Goal: Task Accomplishment & Management: Manage account settings

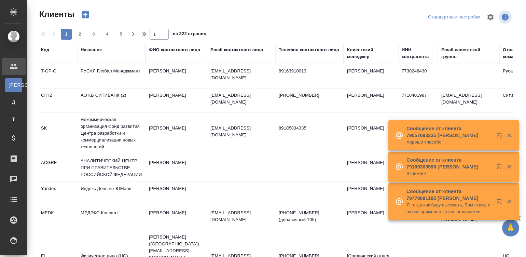
select select "RU"
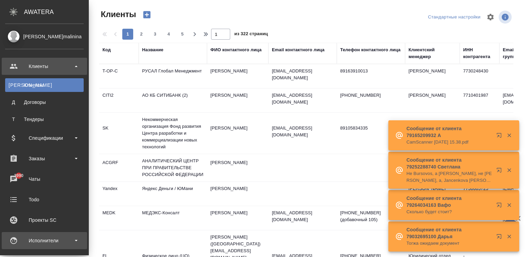
click at [16, 241] on div "Исполнители" at bounding box center [44, 240] width 79 height 10
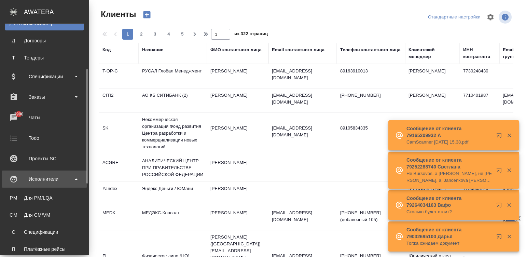
scroll to position [71, 0]
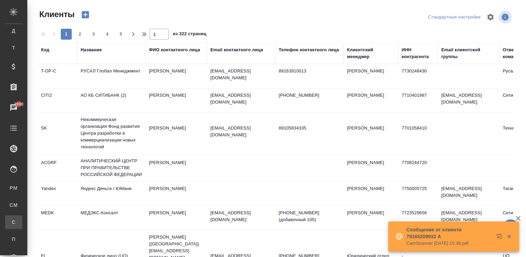
click at [65, 219] on div ".cls-1 fill:#fff; AWATERA Малинина Мария m.malinina Клиенты К Клиенты Д Договор…" at bounding box center [263, 128] width 526 height 257
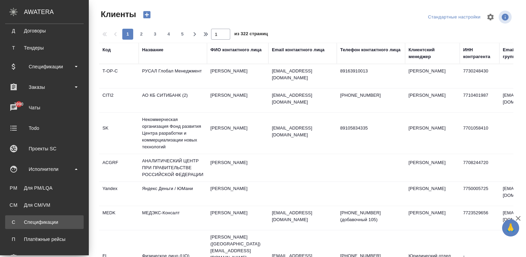
click at [19, 224] on div "Спецификации" at bounding box center [45, 222] width 72 height 7
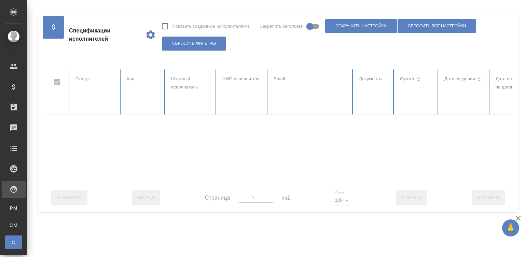
checkbox input "false"
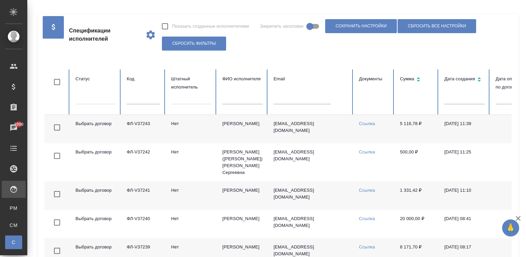
click at [257, 137] on td "Головнева Елизавета Евгеньевна" at bounding box center [242, 129] width 51 height 28
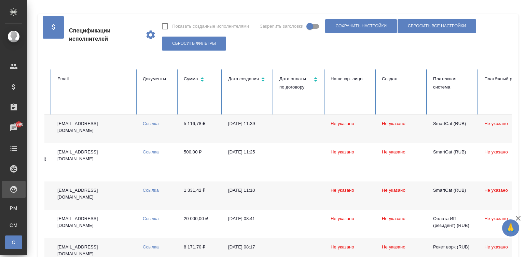
scroll to position [0, 239]
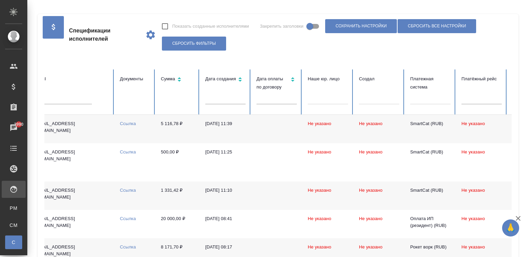
click at [86, 140] on td "feelinggoodpl@yandex.ru" at bounding box center [71, 129] width 85 height 28
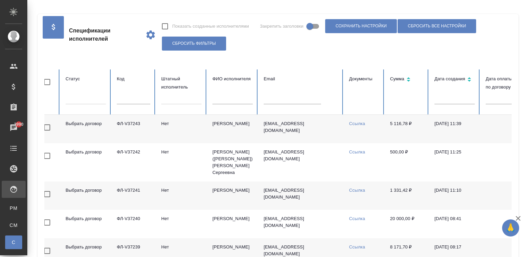
scroll to position [0, 0]
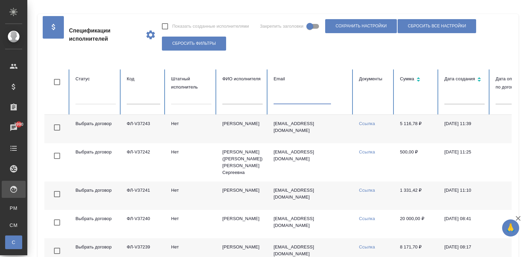
click at [275, 98] on input "text" at bounding box center [302, 100] width 57 height 10
paste input "fanfin666@mail.ru"
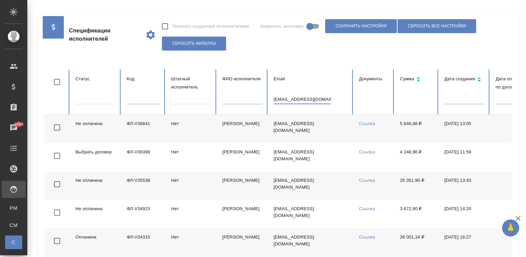
type input "fanfin666@mail.ru"
click at [333, 131] on td "fanfin666@mail.ru" at bounding box center [310, 129] width 85 height 28
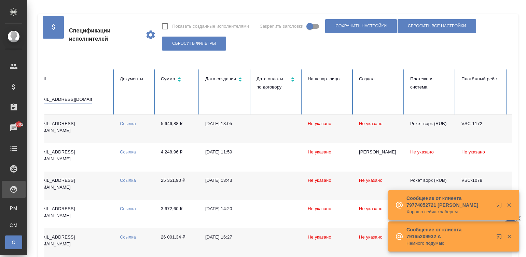
click at [71, 98] on input "fanfin666@mail.ru" at bounding box center [62, 100] width 57 height 10
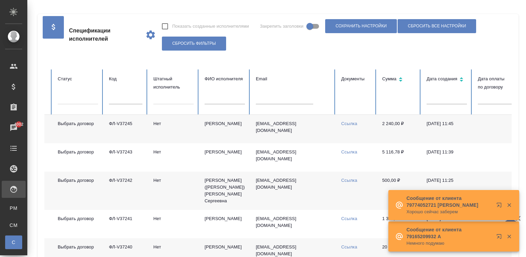
scroll to position [0, 0]
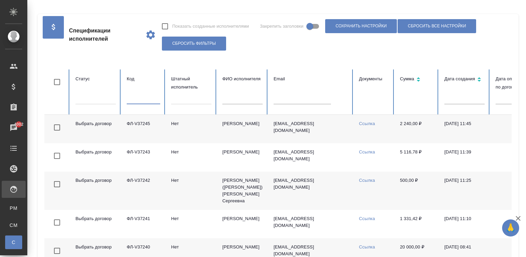
click at [139, 98] on input "text" at bounding box center [143, 100] width 33 height 10
paste input "ФЛ-V37065"
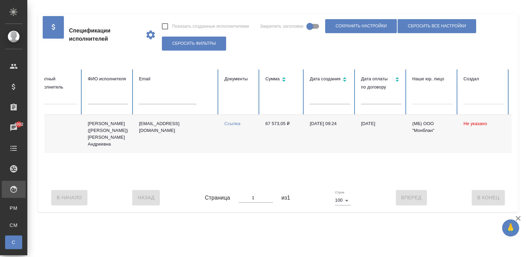
scroll to position [0, 133]
type input "ФЛ-V37065"
click at [231, 122] on link "Ссылка" at bounding box center [234, 123] width 16 height 5
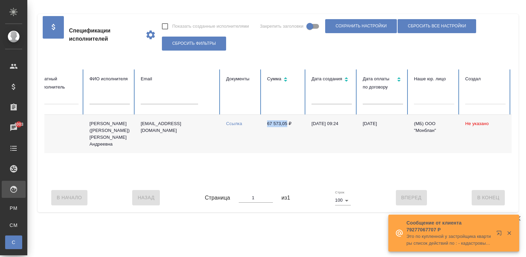
drag, startPoint x: 261, startPoint y: 125, endPoint x: 286, endPoint y: 125, distance: 24.6
click at [286, 125] on td "67 573,05 ₽" at bounding box center [284, 134] width 44 height 38
copy td "67 573,05"
click at [100, 181] on div "Не оплачена ФЛ-V37065 Да Васильева (Селищева) Александра Андреевна a.vasileva1@…" at bounding box center [277, 149] width 731 height 68
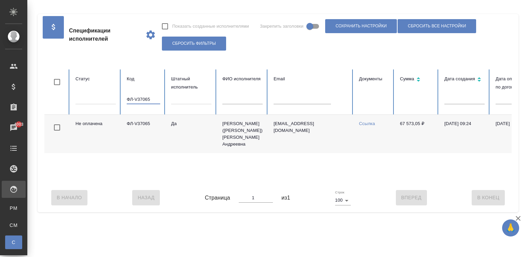
click at [158, 97] on input "ФЛ-V37065" at bounding box center [143, 100] width 33 height 10
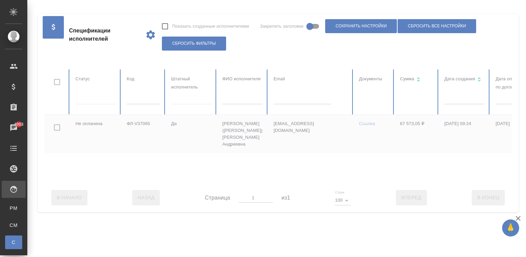
click at [284, 95] on div at bounding box center [409, 126] width 731 height 114
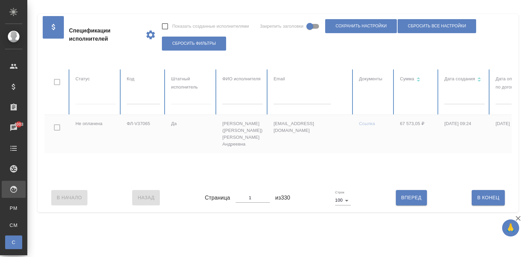
click at [291, 97] on input "text" at bounding box center [302, 100] width 57 height 10
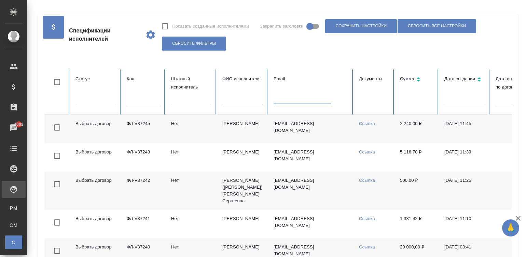
click at [297, 99] on input "text" at bounding box center [302, 100] width 57 height 10
click at [284, 100] on input "text" at bounding box center [302, 100] width 57 height 10
paste input "perevod5555@yandex.ru"
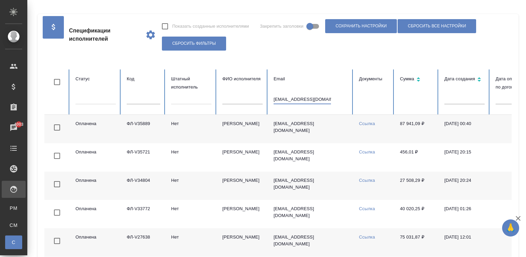
type input "perevod5555@yandex.ru"
click at [218, 125] on td "Амирханян Павел Сергеевич" at bounding box center [242, 129] width 51 height 28
click at [305, 97] on input "perevod5555@yandex.ru" at bounding box center [302, 100] width 57 height 10
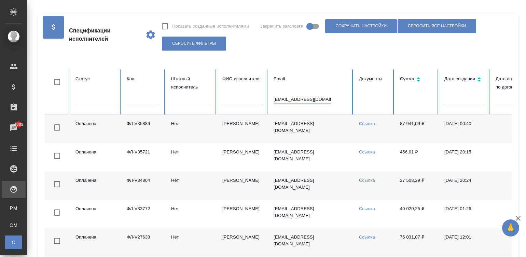
click at [305, 97] on input "perevod5555@yandex.ru" at bounding box center [302, 100] width 57 height 10
click at [237, 100] on table "Статус Код Штатный исполнитель ФИО исполнителя Email Документы Сумма Дата созда…" at bounding box center [409, 262] width 731 height 386
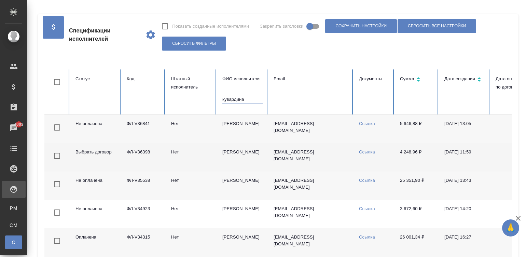
type input "кувардина"
click at [224, 157] on td "Кувардина Дарья Владимировна" at bounding box center [242, 157] width 51 height 28
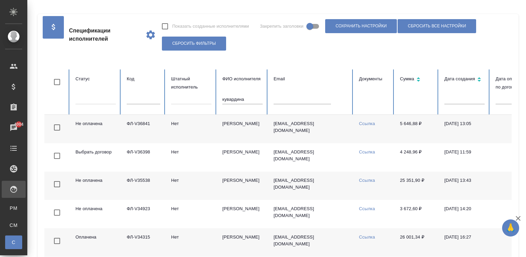
click at [122, 129] on td "ФЛ-V36841" at bounding box center [143, 129] width 44 height 28
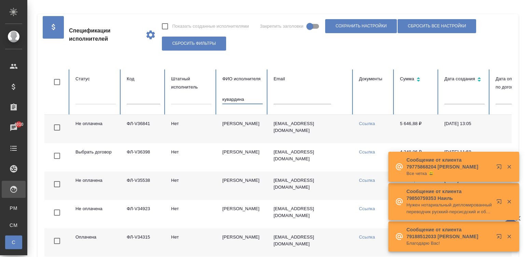
click at [235, 99] on input "кувардина" at bounding box center [242, 100] width 40 height 10
click at [295, 99] on input "text" at bounding box center [302, 100] width 57 height 10
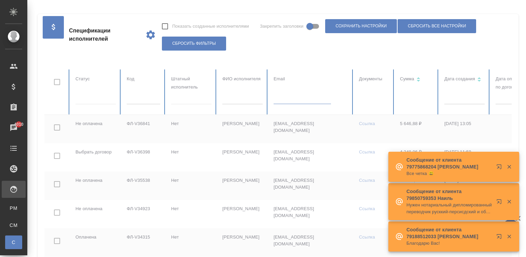
paste input "rinka86@inbox.ru"
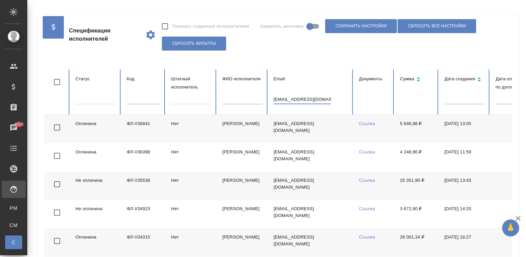
click at [310, 98] on input "fanfin666@mail.ru" at bounding box center [302, 100] width 57 height 10
paste input "rinka86@inbox"
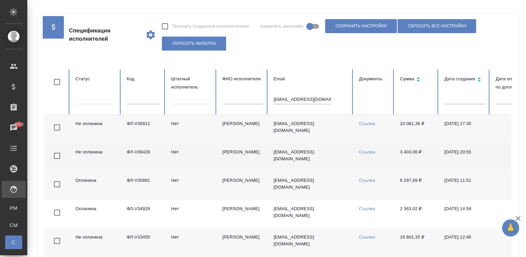
click at [334, 161] on td "rinka86@inbox.ru" at bounding box center [310, 157] width 85 height 28
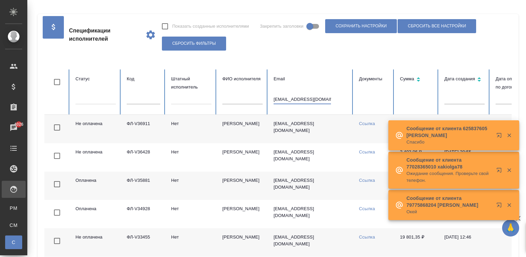
click at [301, 96] on input "rinka86@inbox.ru" at bounding box center [302, 100] width 57 height 10
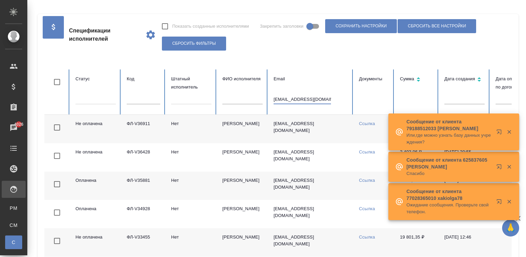
paste input "marnievg@gmail.com"
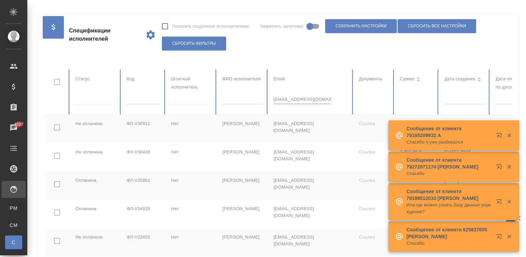
type input "marnievg@gmail.com"
click at [359, 50] on div "Показать созданные исполнителями Закрепить заголовки Сохранить настройки Сброси…" at bounding box center [334, 34] width 345 height 35
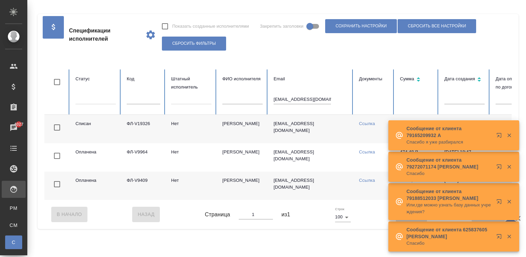
click at [214, 124] on td "Нет" at bounding box center [191, 129] width 51 height 28
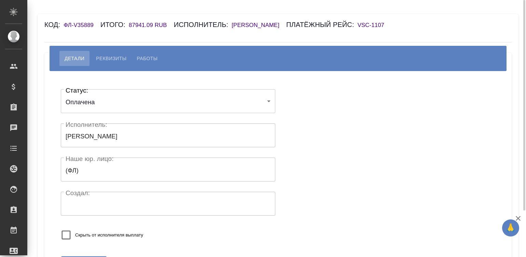
click at [283, 24] on h6 "Амирханян Павел Сергеевич" at bounding box center [259, 25] width 55 height 6
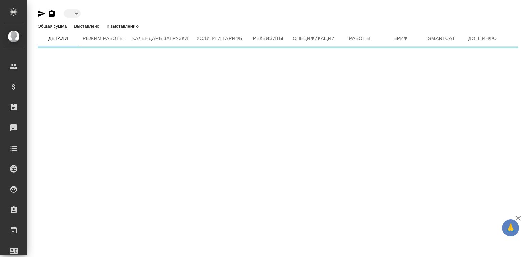
type input "active"
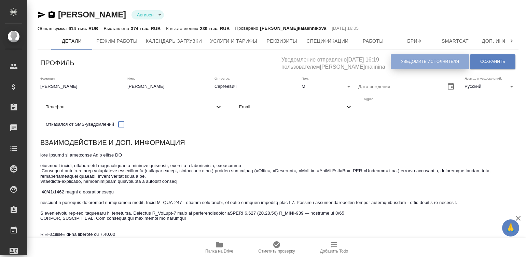
click at [415, 63] on span "Уведомить исполнителя" at bounding box center [430, 62] width 58 height 6
type textarea "Добрый день, Павел! Ознакомиться с подробной информацией по выполненным работам…"
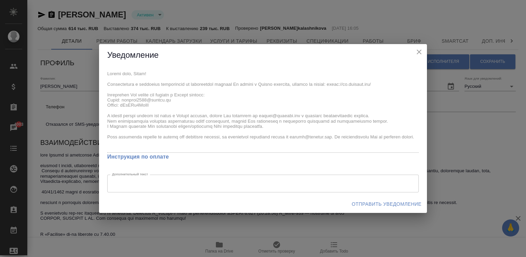
click at [105, 74] on div "x Инструкция по оплате Дополнительный текст x Дополнительный текст" at bounding box center [263, 130] width 328 height 129
click at [368, 203] on span "Отправить уведомление" at bounding box center [387, 204] width 70 height 9
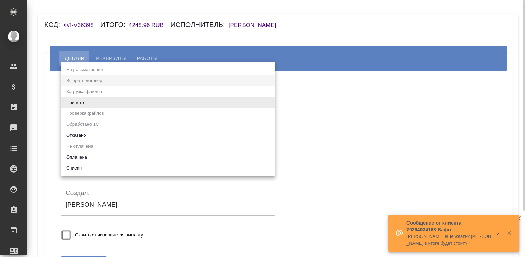
click at [88, 104] on body "🙏 .cls-1 fill:#fff; AWATERA [PERSON_NAME][PERSON_NAME] Спецификации Заказы Чаты…" at bounding box center [263, 128] width 526 height 257
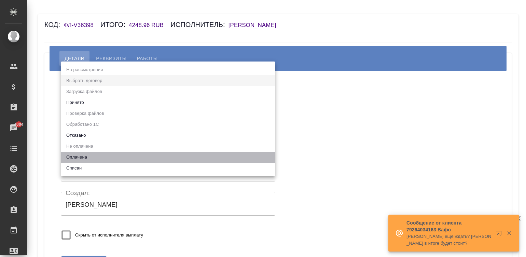
click at [94, 155] on li "Оплачена" at bounding box center [168, 157] width 214 height 11
type input "payed"
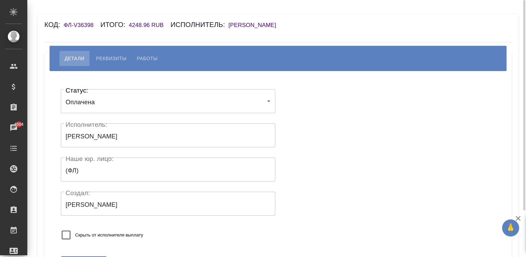
click at [341, 139] on div "Статус: Оплачена payed Статус: Исполнитель: Кувардина Дарья Владимировна Исполн…" at bounding box center [278, 166] width 440 height 170
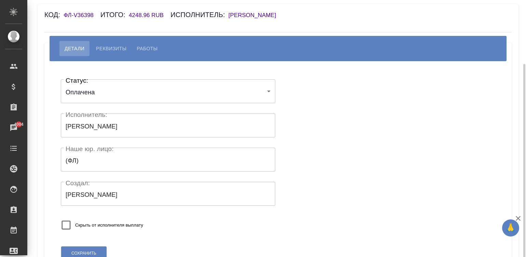
scroll to position [57, 0]
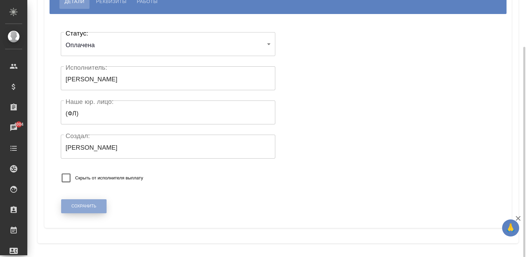
click at [69, 201] on button "Сохранить" at bounding box center [83, 206] width 45 height 14
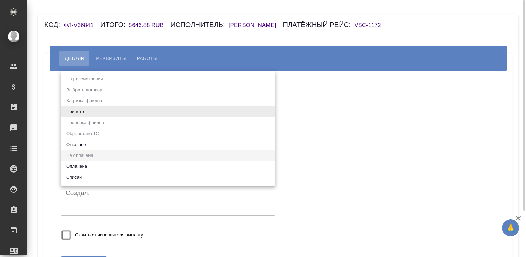
click at [96, 105] on body "🙏 .cls-1 fill:#fff; AWATERA [PERSON_NAME][PERSON_NAME] Спецификации Заказы Чаты…" at bounding box center [263, 128] width 526 height 257
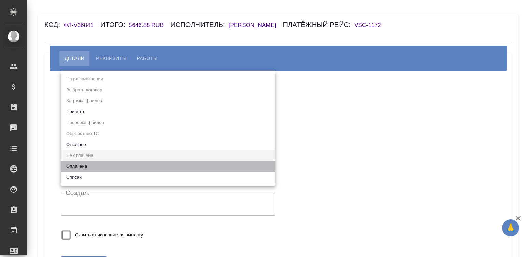
click at [83, 166] on li "Оплачена" at bounding box center [168, 166] width 214 height 11
type input "payed"
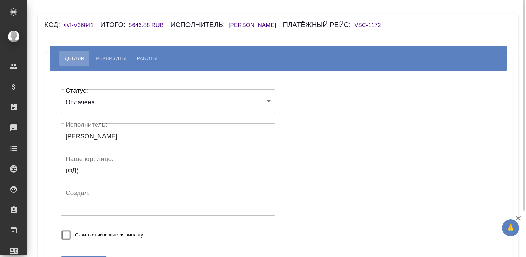
click at [315, 130] on div "Статус: Оплачена payed Статус: Исполнитель: Кувардина Дарья Владимировна Исполн…" at bounding box center [278, 166] width 440 height 170
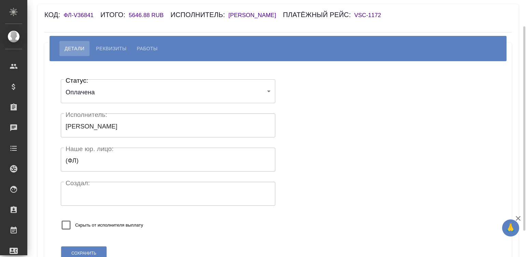
scroll to position [66, 0]
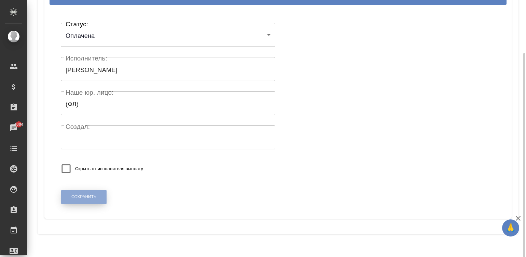
click at [81, 200] on span "Сохранить" at bounding box center [83, 197] width 25 height 6
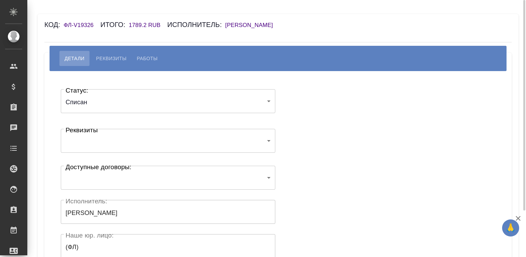
click at [253, 25] on h6 "[PERSON_NAME]" at bounding box center [252, 25] width 55 height 6
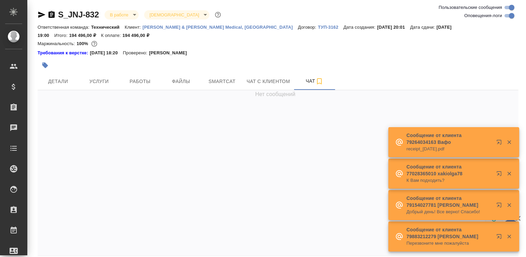
click at [48, 14] on icon "button" at bounding box center [51, 15] width 8 height 8
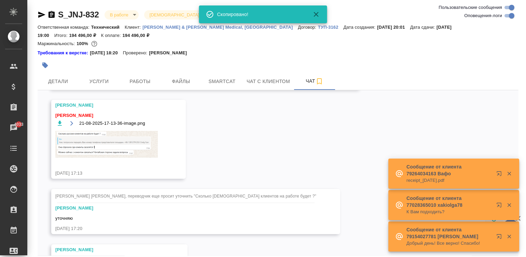
scroll to position [5760, 0]
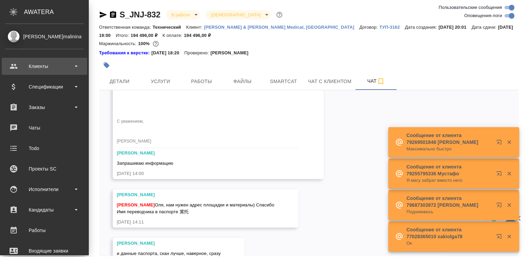
click at [37, 64] on div "Клиенты" at bounding box center [44, 66] width 79 height 10
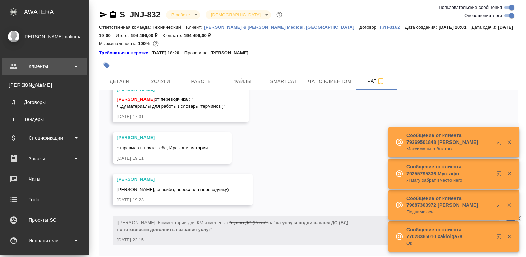
scroll to position [5858, 0]
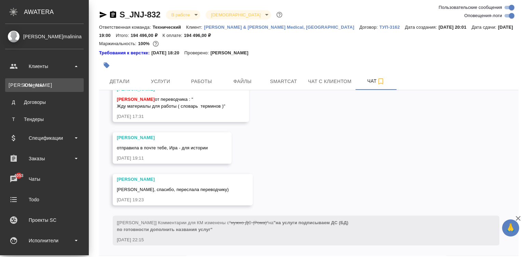
click at [32, 85] on div "Клиенты" at bounding box center [45, 85] width 72 height 7
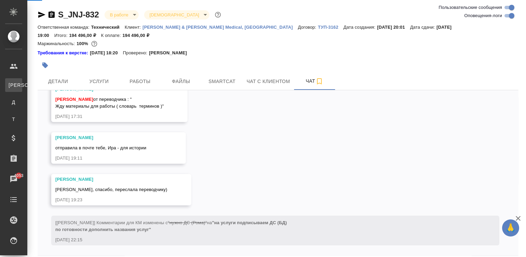
scroll to position [5787, 0]
select select "RU"
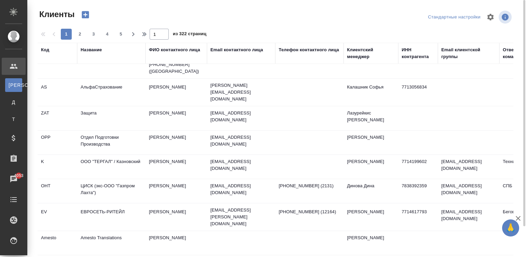
scroll to position [234, 0]
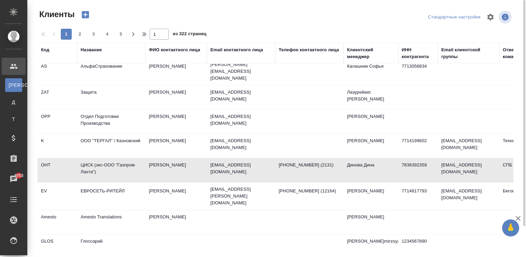
click at [89, 47] on div "Название" at bounding box center [91, 49] width 21 height 7
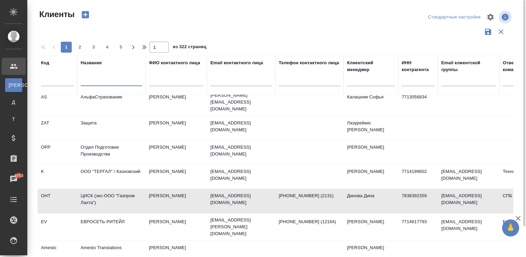
click at [116, 79] on input "text" at bounding box center [111, 82] width 61 height 9
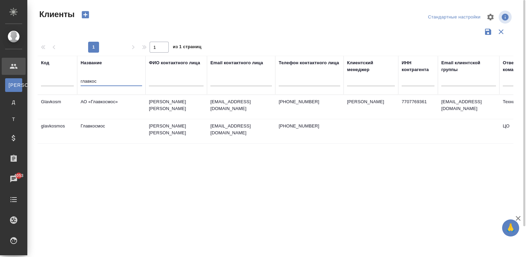
scroll to position [0, 0]
type input "главкос"
click at [109, 104] on td "АО «Главкосмос»" at bounding box center [111, 107] width 68 height 24
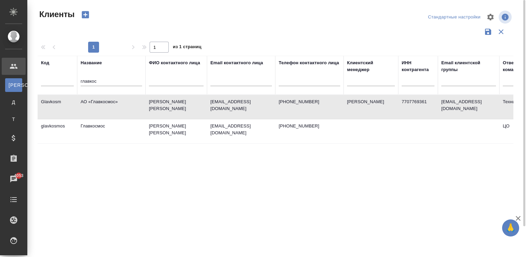
click at [109, 104] on td "АО «Главкосмос»" at bounding box center [111, 107] width 68 height 24
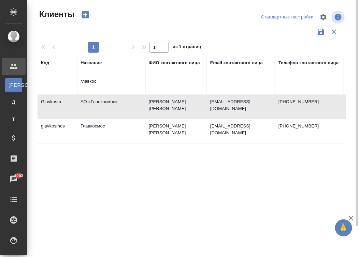
click at [168, 102] on td "Паршакова Ольга Андреевна" at bounding box center [175, 107] width 61 height 24
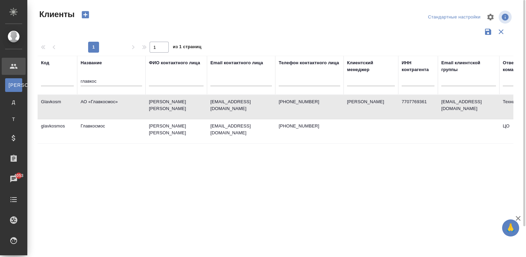
click at [181, 103] on td "Паршакова Ольга Андреевна" at bounding box center [175, 107] width 61 height 24
click at [126, 106] on td "АО «Главкосмос»" at bounding box center [111, 107] width 68 height 24
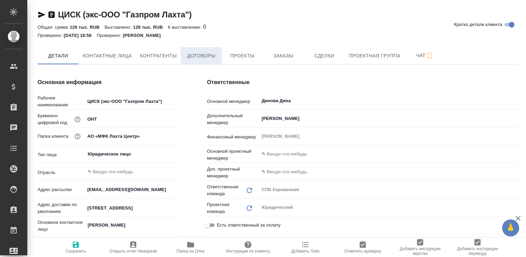
type textarea "x"
click at [207, 55] on span "Договоры" at bounding box center [201, 56] width 33 height 9
type textarea "x"
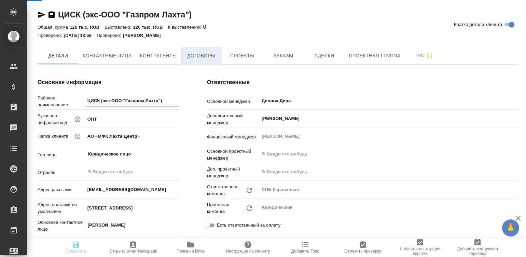
type textarea "x"
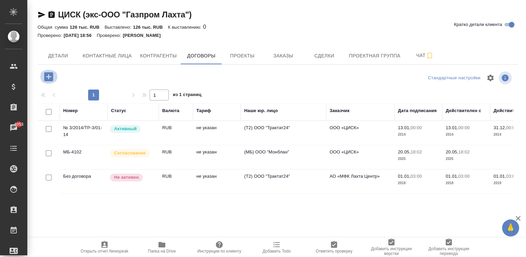
click at [48, 75] on icon "button" at bounding box center [49, 77] width 12 height 12
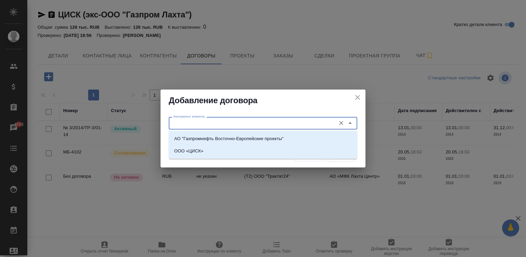
click at [218, 120] on input "Контрагент клиента" at bounding box center [252, 123] width 162 height 8
click at [191, 139] on p "АО "Газпромнефть Восточно-Европейские проекты"" at bounding box center [228, 138] width 109 height 7
type input "АО "Газпромнефть Восточно-Европейские проекты""
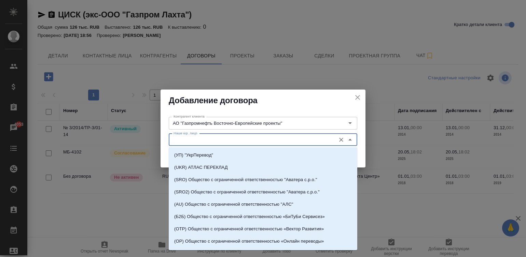
click at [207, 142] on input "Наше юр. лицо" at bounding box center [252, 140] width 162 height 8
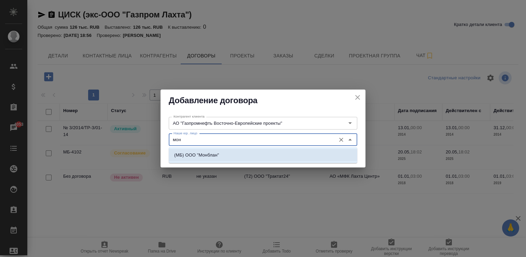
click at [217, 157] on p "(МБ) ООО "Монблан"" at bounding box center [196, 155] width 45 height 7
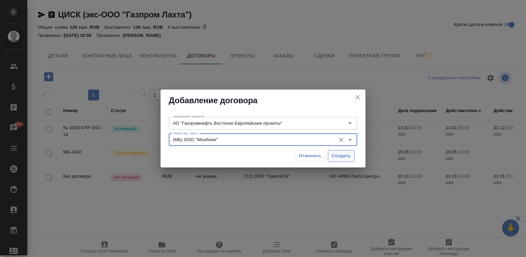
type input "(МБ) ООО "Монблан""
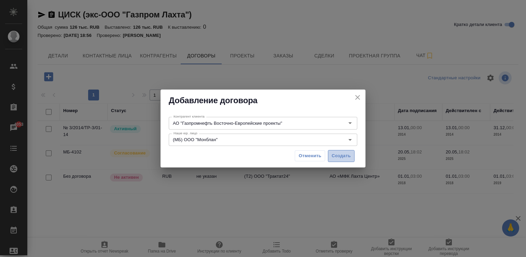
click at [333, 157] on span "Создать" at bounding box center [341, 156] width 19 height 8
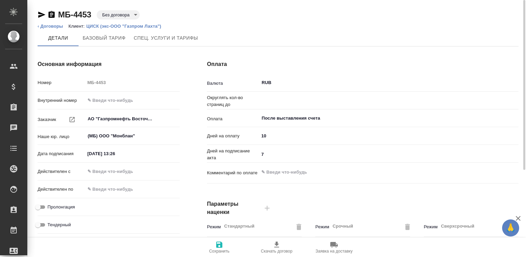
type input "0.01"
type textarea "x"
click at [102, 165] on div "Дата подписания [DATE] 13:26" at bounding box center [109, 157] width 142 height 18
click at [123, 154] on input "[DATE] 13:26" at bounding box center [115, 154] width 60 height 10
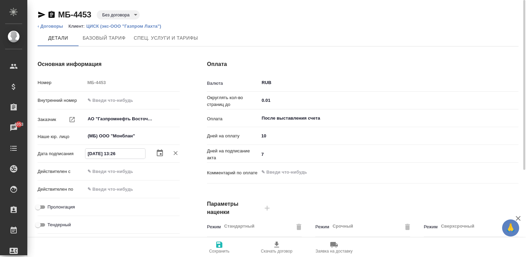
click at [123, 154] on input "[DATE] 13:26" at bounding box center [115, 154] width 60 height 10
click at [132, 172] on input "text" at bounding box center [115, 171] width 60 height 10
paste input "[DATE] 13:26"
type input "[DATE] 13:26"
type textarea "x"
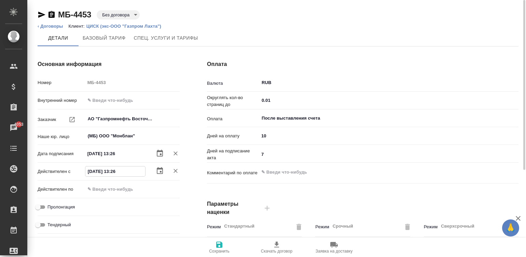
type input "[DATE] 13:26"
click at [40, 206] on input "Пролонгация" at bounding box center [38, 207] width 25 height 8
checkbox input "true"
click at [187, 198] on div "Основная информация Номер МБ-4453 Внутренний номер Заказчик АО "Газпромнефть Во…" at bounding box center [108, 176] width 169 height 260
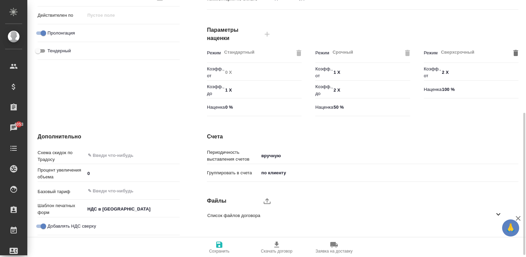
scroll to position [195, 0]
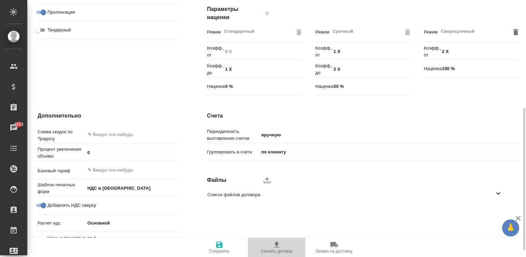
click at [284, 244] on span "Скачать договор" at bounding box center [276, 246] width 49 height 13
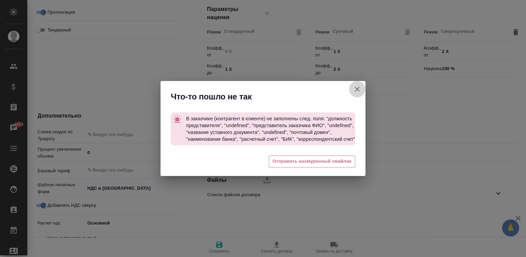
click at [354, 85] on icon "button" at bounding box center [357, 89] width 8 height 8
type textarea "x"
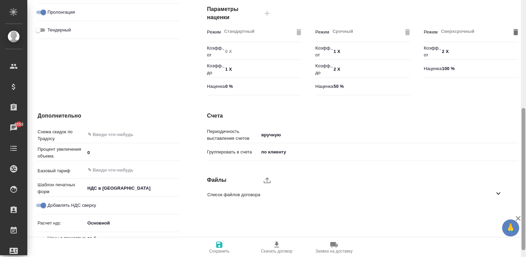
scroll to position [0, 0]
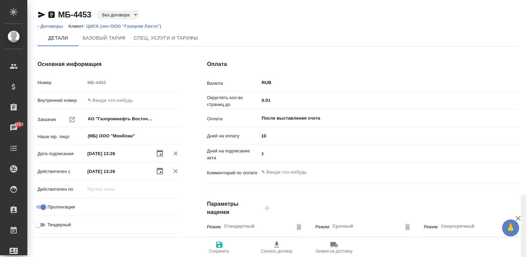
click at [523, 9] on div at bounding box center [523, 71] width 4 height 142
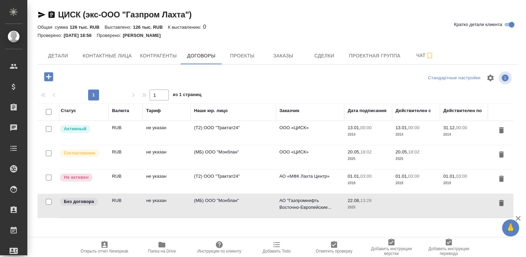
scroll to position [0, 53]
click at [501, 201] on icon "button" at bounding box center [499, 203] width 5 height 6
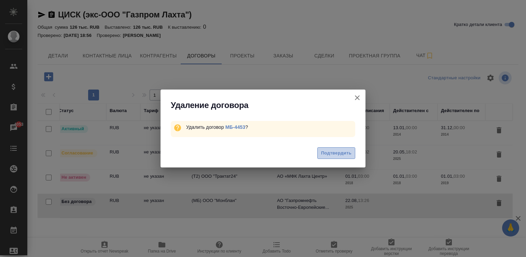
click at [340, 150] on span "Подтвердить" at bounding box center [336, 153] width 30 height 8
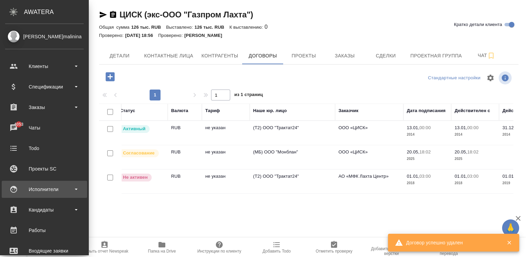
click at [60, 191] on div "Исполнители" at bounding box center [44, 189] width 79 height 10
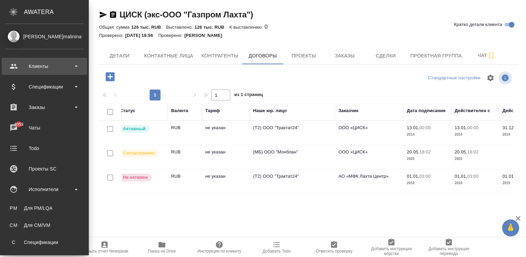
click at [63, 59] on div "Клиенты" at bounding box center [44, 66] width 85 height 17
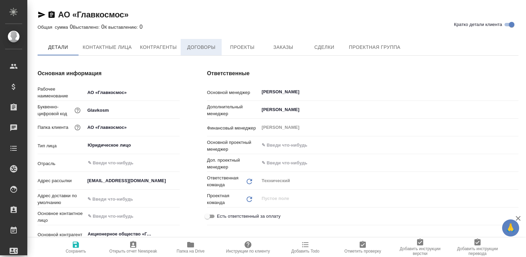
type textarea "x"
click at [204, 48] on span "Договоры" at bounding box center [201, 47] width 33 height 9
type textarea "x"
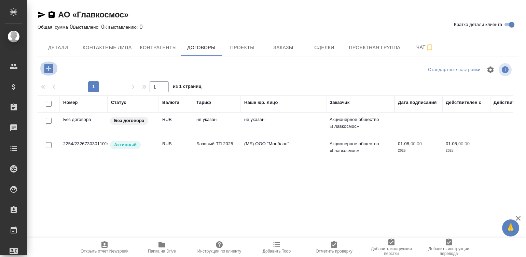
click at [48, 66] on icon "button" at bounding box center [48, 68] width 9 height 9
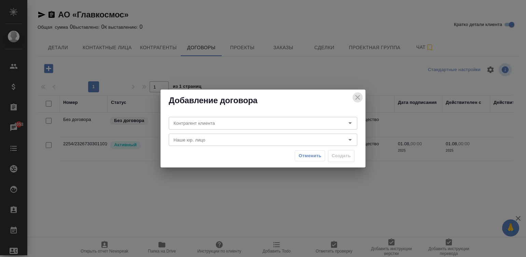
click at [354, 99] on icon "close" at bounding box center [357, 97] width 8 height 8
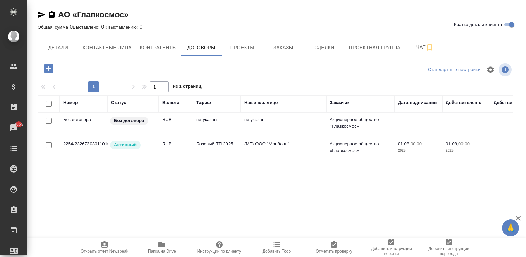
click at [270, 137] on td "(МБ) ООО "Монблан"" at bounding box center [283, 125] width 85 height 24
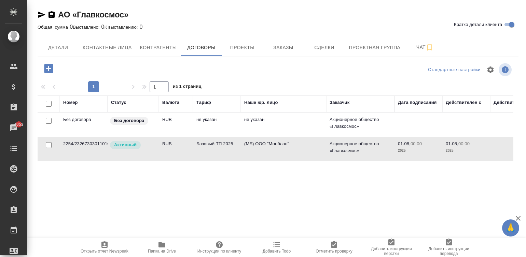
click at [270, 137] on td "(МБ) ООО "Монблан"" at bounding box center [283, 125] width 85 height 24
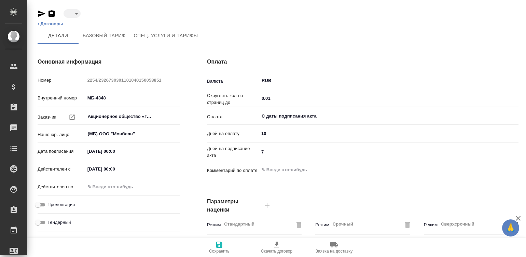
type input "active"
type input "Базовый ТП 2025"
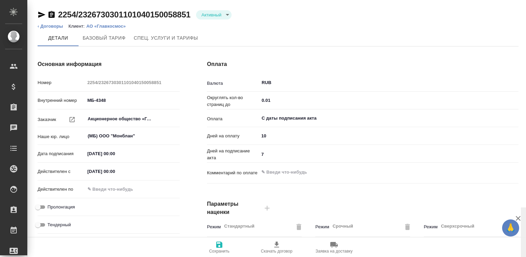
scroll to position [207, 0]
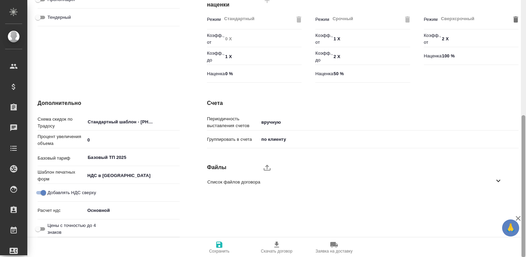
click at [525, 210] on div at bounding box center [523, 128] width 5 height 257
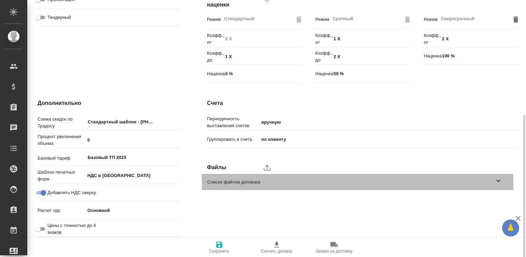
click at [496, 181] on icon at bounding box center [498, 181] width 8 height 8
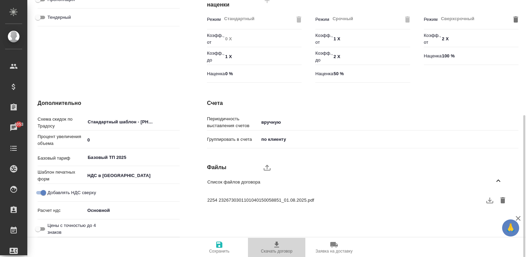
click at [265, 254] on button "Скачать договор" at bounding box center [276, 247] width 57 height 19
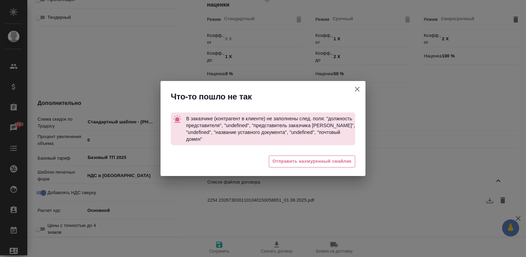
click at [355, 90] on icon "button" at bounding box center [357, 89] width 5 height 5
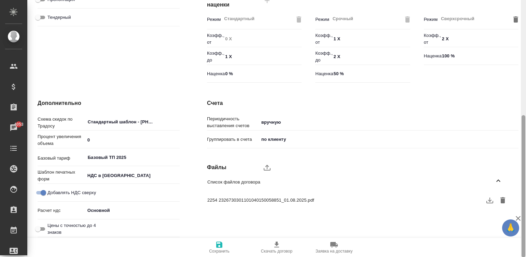
scroll to position [0, 0]
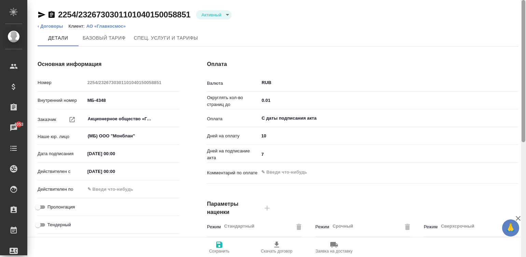
click at [523, 9] on div at bounding box center [523, 128] width 5 height 257
click at [523, 9] on div at bounding box center [523, 71] width 4 height 142
click at [108, 26] on p "АО «Главкосмос»" at bounding box center [108, 26] width 44 height 5
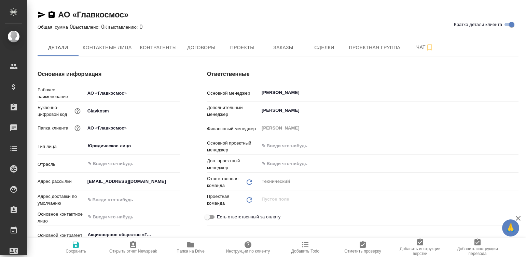
type textarea "x"
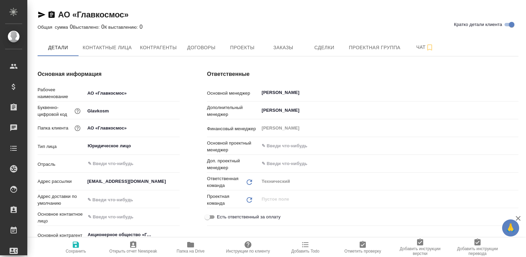
type textarea "x"
click at [117, 50] on span "Контактные лица" at bounding box center [107, 47] width 49 height 9
select select "RU"
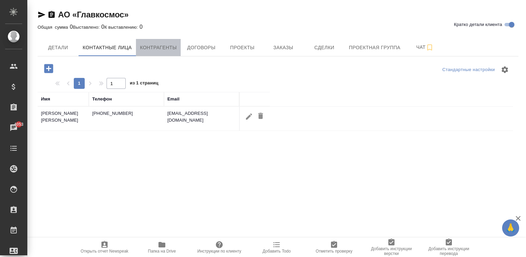
click at [159, 48] on span "Контрагенты" at bounding box center [158, 47] width 37 height 9
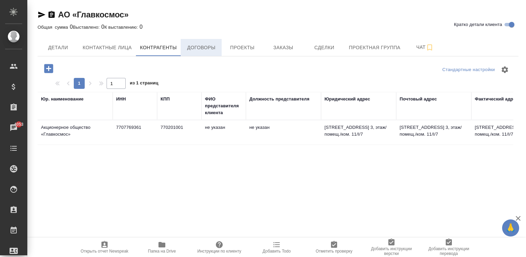
click at [210, 42] on button "Договоры" at bounding box center [201, 47] width 41 height 17
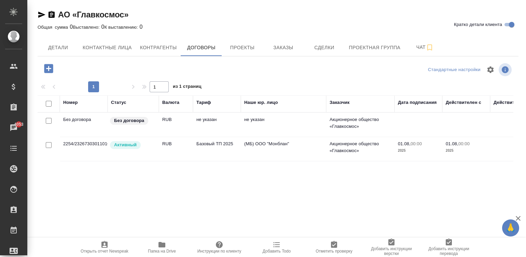
click at [248, 137] on td "(МБ) ООО "Монблан"" at bounding box center [283, 125] width 85 height 24
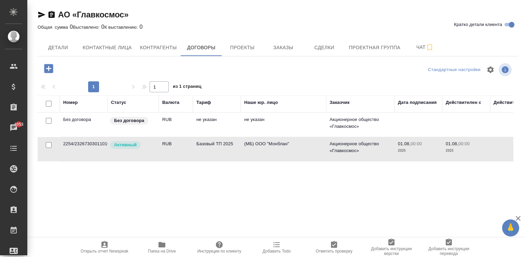
click at [248, 137] on td "(МБ) ООО "Монблан"" at bounding box center [283, 125] width 85 height 24
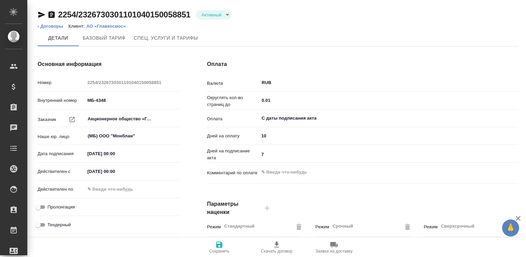
type input "Базовый ТП 2025"
click at [525, 188] on div at bounding box center [523, 128] width 5 height 257
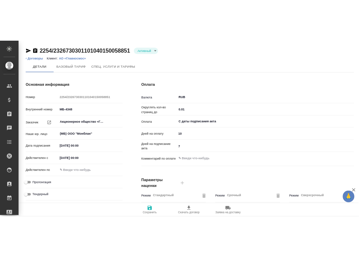
scroll to position [207, 0]
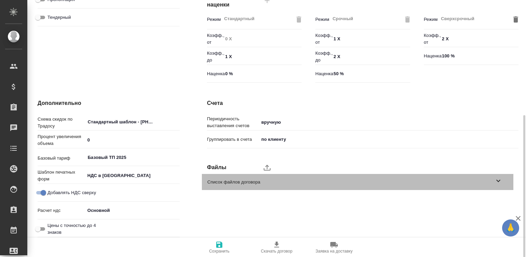
click at [496, 182] on icon at bounding box center [498, 181] width 8 height 8
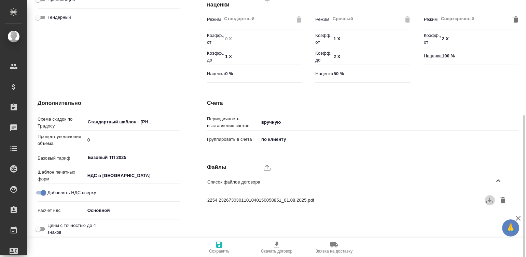
click at [488, 199] on icon "button" at bounding box center [490, 200] width 8 height 8
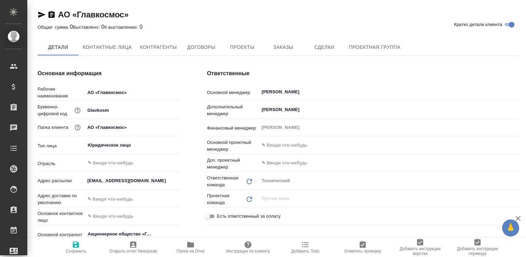
type textarea "x"
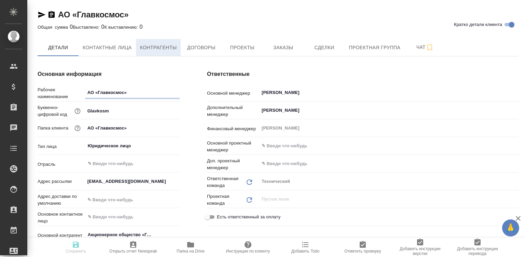
type textarea "x"
click at [155, 51] on span "Контрагенты" at bounding box center [158, 47] width 37 height 9
type textarea "x"
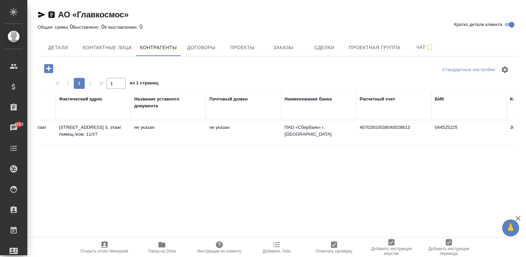
scroll to position [0, 514]
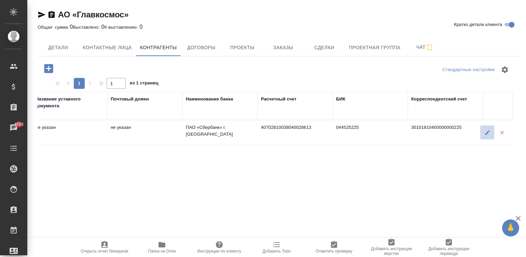
click at [482, 139] on button "button" at bounding box center [487, 132] width 14 height 14
type textarea "Акционерное общество «Главкосмос»"
type input "7707769361"
type input "770201001"
type textarea "129110, г. Москва, вн. тер. г. муниципальный округ Мещанский, ул. Гиляровского,…"
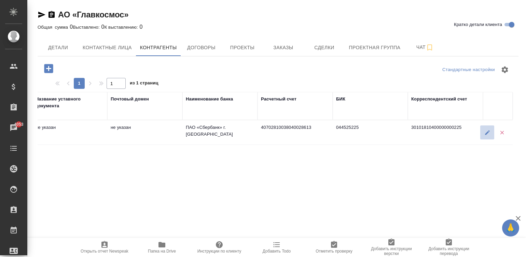
type textarea "129110, г. Москва, вн. тер. г. муниципальный округ Мещанский, ул. Гиляровского,…"
type input "ПАО «Сбербанк» г. Москва"
type input "40702810038040028613"
type input "044525225"
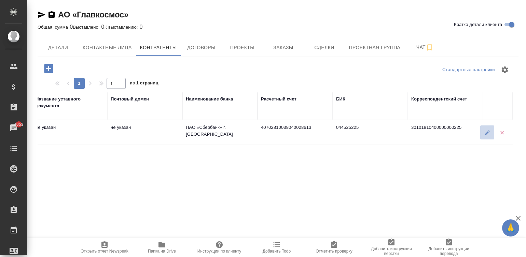
type input "30101810400000000225"
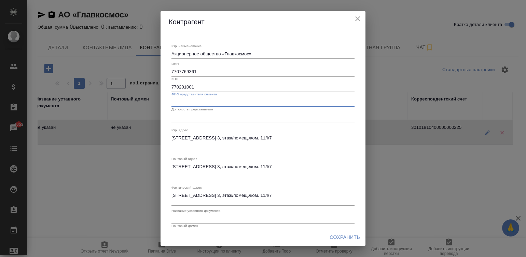
click at [216, 97] on input "text" at bounding box center [262, 102] width 183 height 10
type input "З"
click at [218, 117] on input "text" at bounding box center [262, 117] width 183 height 10
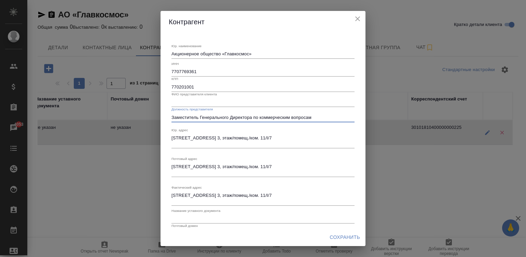
type input "Заместитель Генерального Директора по коммерческим вопросам"
click at [214, 101] on input "text" at bounding box center [262, 102] width 183 height 10
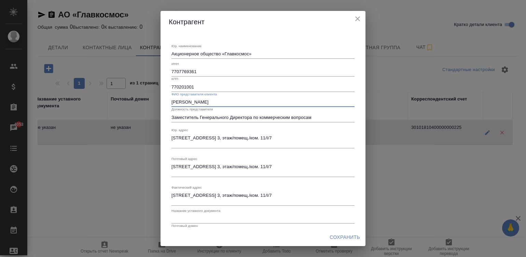
type input "Сафонов Виталий Олегович"
click at [207, 221] on input "text" at bounding box center [262, 219] width 183 height 10
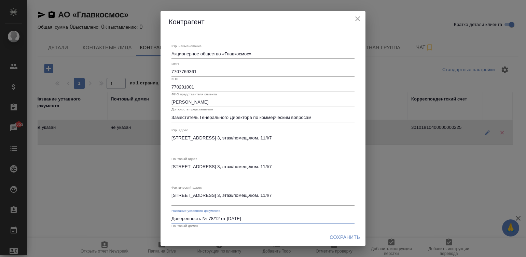
type input "Доверенность № 78/12 от 16.12.2024 г."
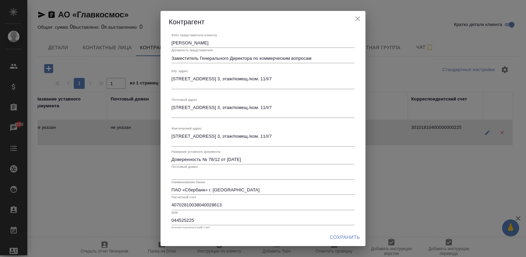
scroll to position [64, 0]
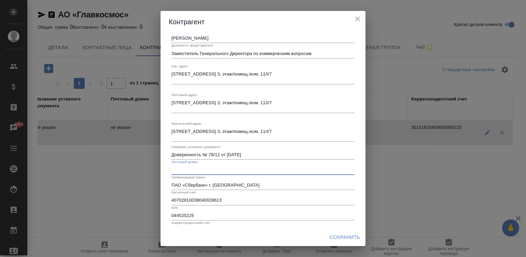
click at [207, 167] on input "text" at bounding box center [262, 170] width 183 height 10
type input "glavkosmos.ru"
click at [346, 234] on span "Сохранить" at bounding box center [345, 237] width 30 height 9
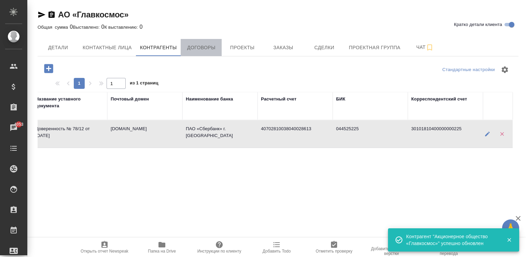
click at [203, 48] on span "Договоры" at bounding box center [201, 47] width 33 height 9
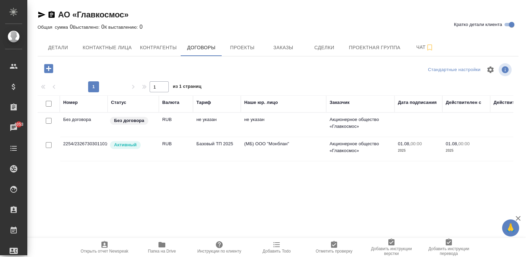
click at [519, 193] on div "АО «Главкосмос» Кратко детали клиента Общая сумма 0 Выставлено: 0 К выставлению…" at bounding box center [278, 133] width 488 height 266
click at [394, 137] on td "01.08, 00:00 2025" at bounding box center [418, 125] width 48 height 24
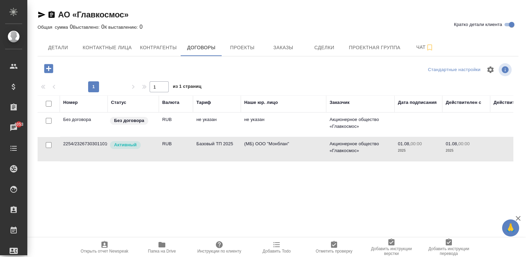
click at [394, 137] on td "01.08, 00:00 2025" at bounding box center [418, 125] width 48 height 24
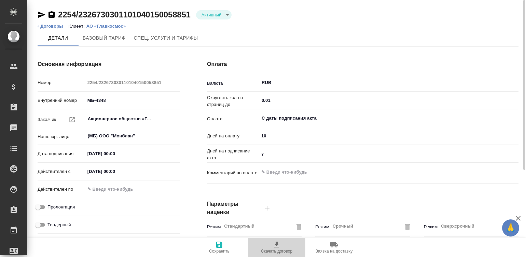
click at [274, 251] on span "Скачать договор" at bounding box center [276, 251] width 31 height 5
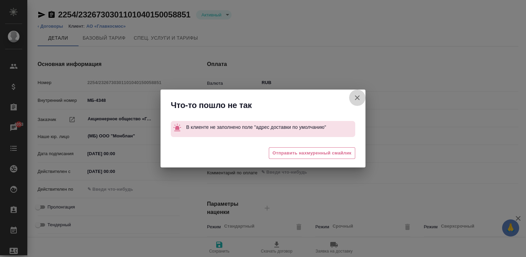
click at [353, 100] on icon "button" at bounding box center [357, 98] width 8 height 8
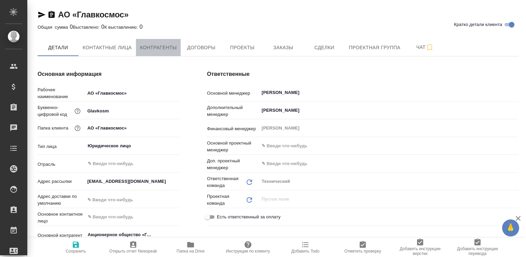
click at [162, 44] on span "Контрагенты" at bounding box center [158, 47] width 37 height 9
type textarea "x"
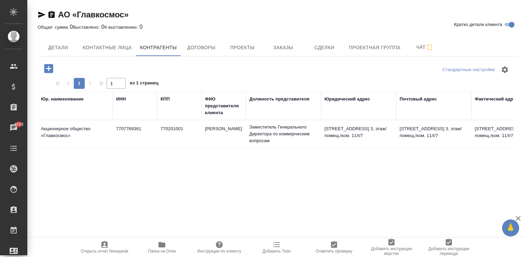
drag, startPoint x: 343, startPoint y: 153, endPoint x: 327, endPoint y: 128, distance: 30.1
click at [327, 128] on td "[STREET_ADDRESS] 3, этаж/помещ./ком. 11/I/7" at bounding box center [358, 134] width 75 height 24
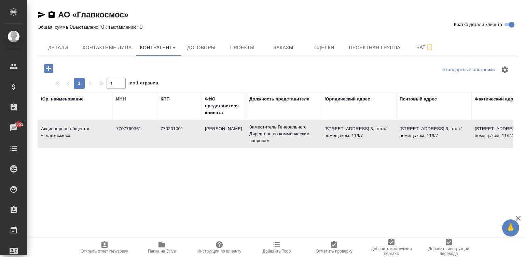
drag, startPoint x: 324, startPoint y: 123, endPoint x: 346, endPoint y: 137, distance: 26.4
click at [346, 137] on td "[STREET_ADDRESS] 3, этаж/помещ./ком. 11/I/7" at bounding box center [358, 134] width 75 height 24
type textarea "Акционерное общество «Главкосмос»"
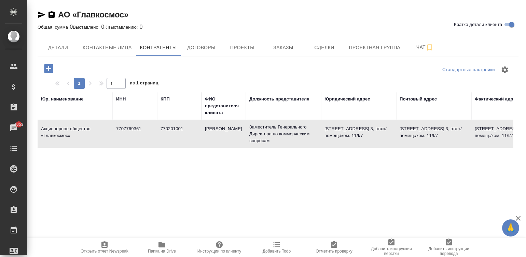
type input "7707769361"
type input "770201001"
type input "Сафонов Виталий Олегович"
type input "Заместитель Генерального Директора по коммерческим вопросам"
type textarea "129110, г. Москва, вн. тер. г. муниципальный округ Мещанский, ул. Гиляровского,…"
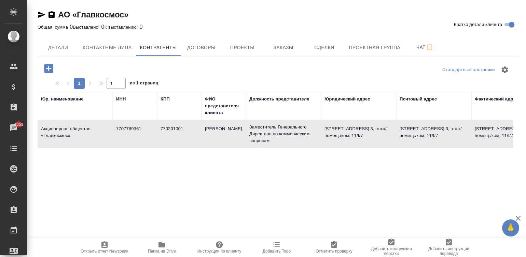
type textarea "129110, г. Москва, вн. тер. г. муниципальный округ Мещанский, ул. Гиляровского,…"
type input "Доверенность № 78/12 от 16.12.2024 г."
type input "glavkosmos.ru"
type input "ПАО «Сбербанк» г. Москва"
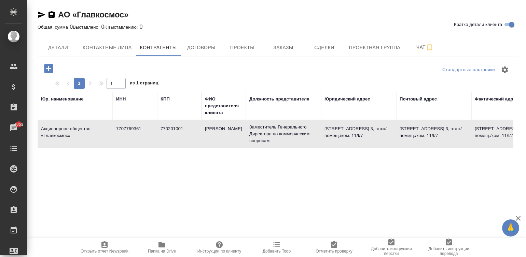
type input "40702810038040028613"
type input "044525225"
type input "30101810400000000225"
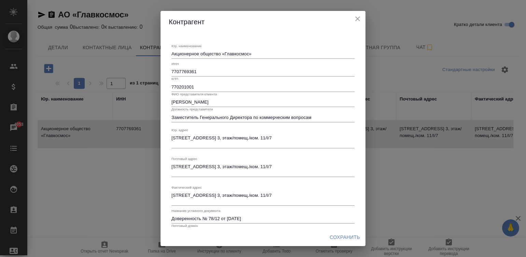
click at [287, 56] on textarea "129110, г. Москва, вн. тер. г. муниципальный округ Мещанский, ул. Гиляровского,…" at bounding box center [262, 53] width 183 height 5
click at [287, 143] on textarea "129110, г. Москва, вн. тер. г. муниципальный округ Мещанский, ул. Гиляровского,…" at bounding box center [262, 140] width 183 height 11
click at [355, 17] on icon "close" at bounding box center [357, 18] width 5 height 5
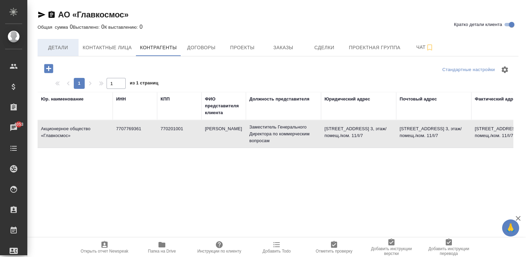
click at [58, 44] on span "Детали" at bounding box center [58, 47] width 33 height 9
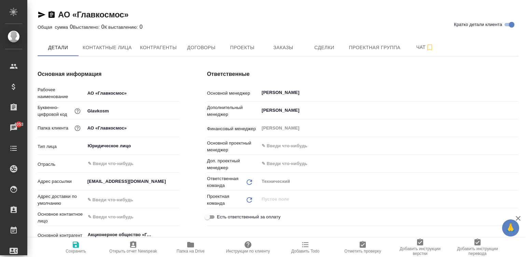
type textarea "x"
click at [117, 201] on input "text" at bounding box center [132, 200] width 94 height 10
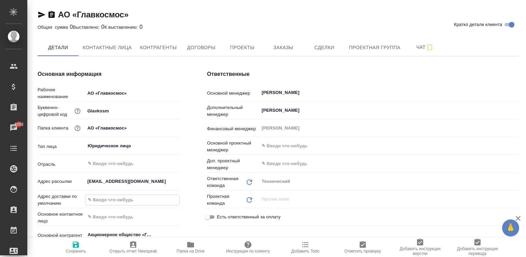
paste input "129110, г. Москва, вн. тер. г. муниципальный округ Мещанский, ул. Гиляровского,…"
type input "129110, г. Москва, вн. тер. г. муниципальный округ Мещанский, ул. Гиляровского,…"
type textarea "x"
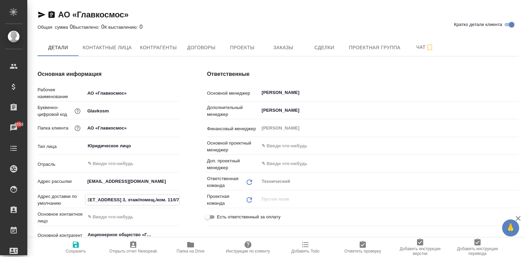
type input "129110, г. Москва, вн. тер. г. муниципальный округ Мещанский, ул. Гиляровского,…"
click at [85, 247] on span "Сохранить" at bounding box center [75, 246] width 49 height 13
type textarea "x"
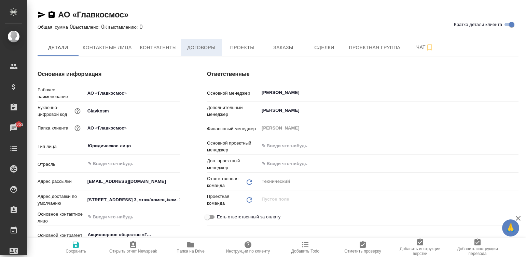
type textarea "x"
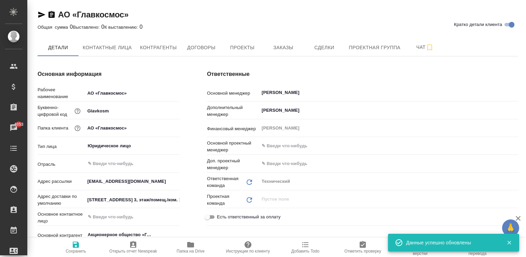
type textarea "x"
click at [191, 47] on span "Договоры" at bounding box center [201, 47] width 33 height 9
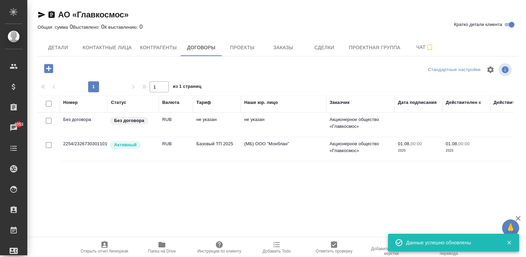
click at [203, 137] on td "Базовый ТП 2025" at bounding box center [217, 125] width 48 height 24
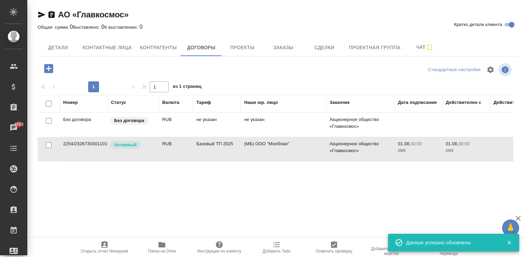
click at [203, 137] on td "Базовый ТП 2025" at bounding box center [217, 125] width 48 height 24
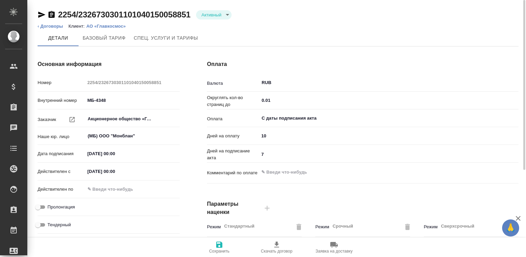
type textarea "x"
type input "Базовый ТП 2025"
click at [278, 242] on icon "button" at bounding box center [277, 244] width 8 height 8
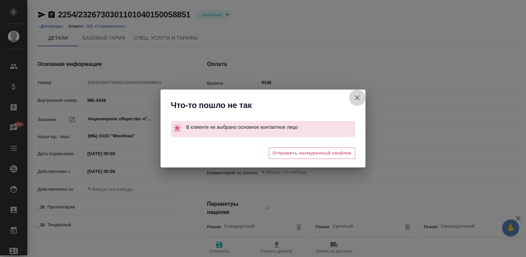
click at [356, 95] on icon "button" at bounding box center [357, 98] width 8 height 8
type textarea "x"
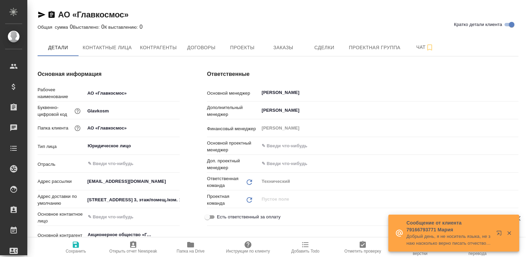
type textarea "x"
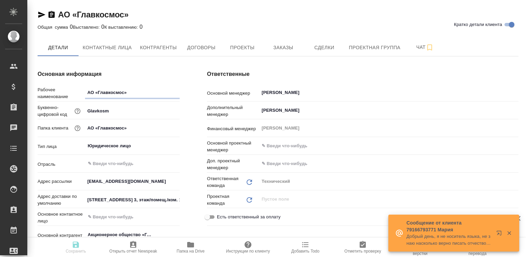
type textarea "x"
click at [141, 217] on input "text" at bounding box center [121, 217] width 68 height 8
click at [121, 228] on li "[PERSON_NAME] [PERSON_NAME]" at bounding box center [132, 232] width 95 height 12
type input "[PERSON_NAME] [PERSON_NAME]"
type textarea "x"
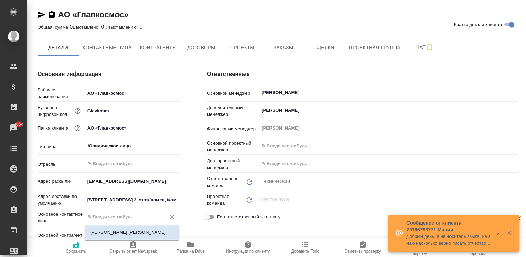
type textarea "x"
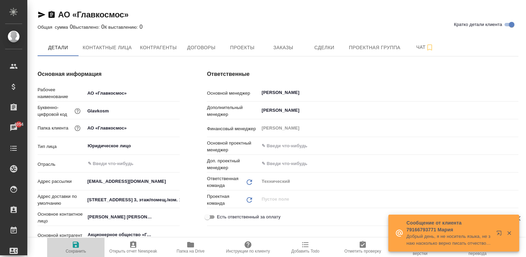
click at [81, 246] on span "Сохранить" at bounding box center [75, 246] width 49 height 13
type textarea "x"
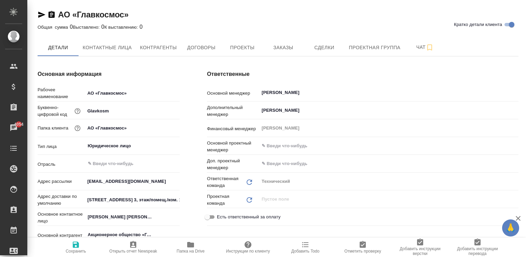
type textarea "x"
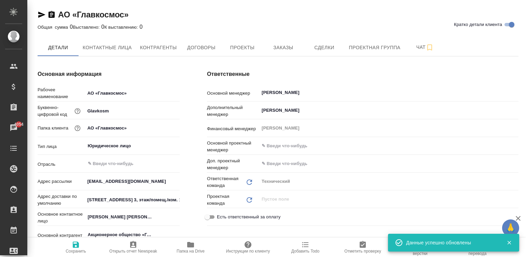
type textarea "x"
click at [195, 46] on span "Договоры" at bounding box center [201, 47] width 33 height 9
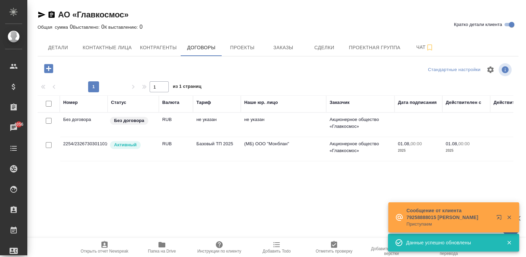
click at [157, 137] on td "Активный" at bounding box center [133, 125] width 51 height 24
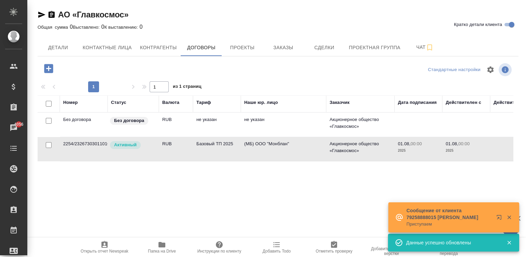
click at [157, 137] on td "Активный" at bounding box center [133, 125] width 51 height 24
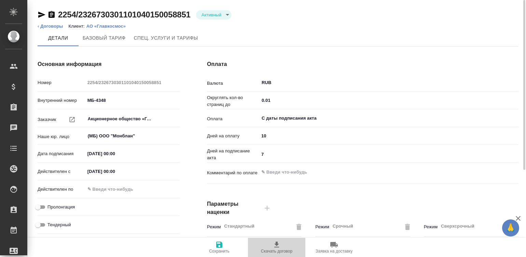
click at [282, 249] on span "Скачать договор" at bounding box center [276, 251] width 31 height 5
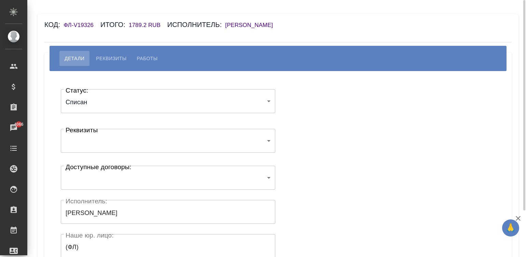
drag, startPoint x: 0, startPoint y: 0, endPoint x: 276, endPoint y: 20, distance: 276.6
click at [276, 20] on div "Код: ФЛ-V19326 Итого: 1789.2 RUB Исполнитель: Гринь Марина Алексеевна" at bounding box center [238, 24] width 389 height 11
click at [249, 24] on h6 "Гринь Марина Алексеевна" at bounding box center [252, 25] width 55 height 6
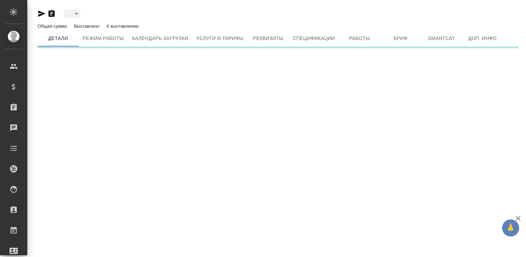
type input "inactive"
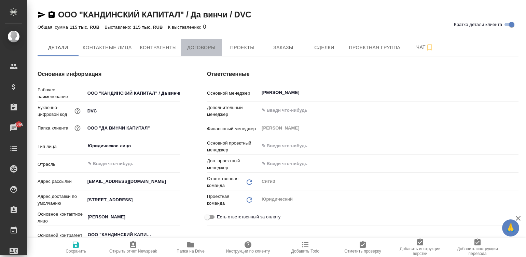
click at [199, 48] on span "Договоры" at bounding box center [201, 47] width 33 height 9
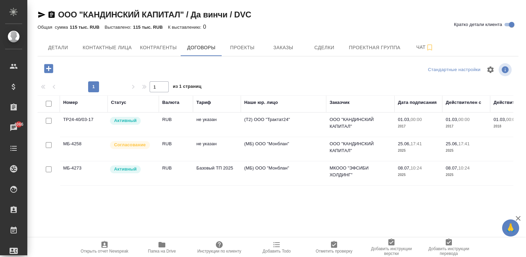
click at [232, 137] on td "не указан" at bounding box center [217, 125] width 48 height 24
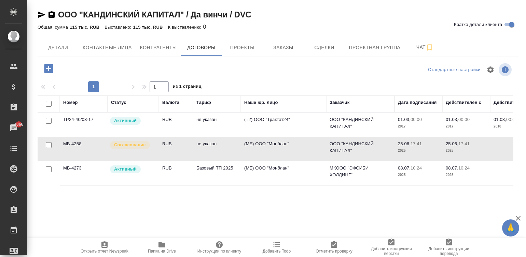
click at [232, 137] on td "не указан" at bounding box center [217, 125] width 48 height 24
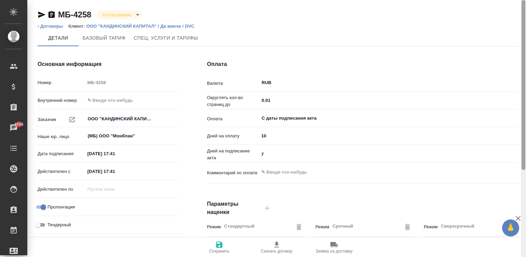
scroll to position [207, 0]
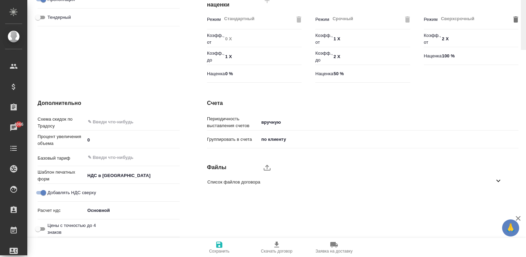
click at [264, 166] on icon "upload" at bounding box center [267, 167] width 8 height 8
click at [0, 0] on input "upload" at bounding box center [0, 0] width 0 height 0
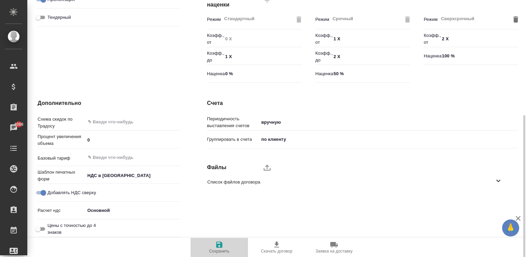
click at [221, 246] on icon "button" at bounding box center [219, 244] width 6 height 6
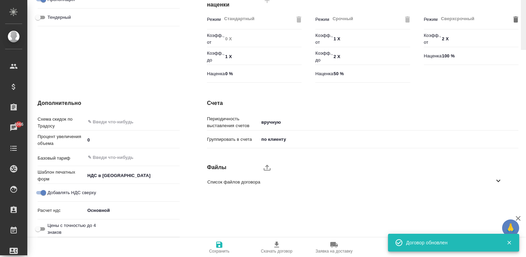
scroll to position [0, 0]
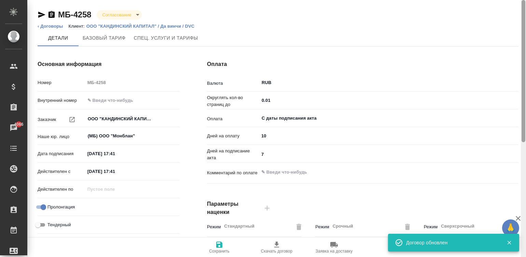
click at [522, 5] on div at bounding box center [523, 128] width 5 height 257
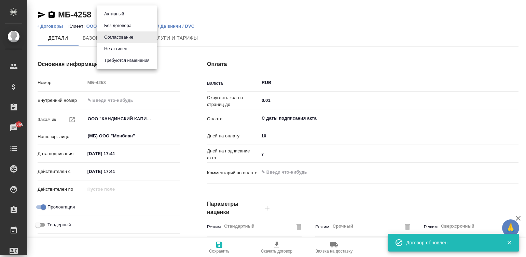
click at [126, 10] on body "🙏 .cls-1 fill:#fff; AWATERA Малинина Мария m.malinina Клиенты Спецификации Зака…" at bounding box center [263, 128] width 526 height 257
click at [117, 11] on button "Активный" at bounding box center [114, 14] width 24 height 8
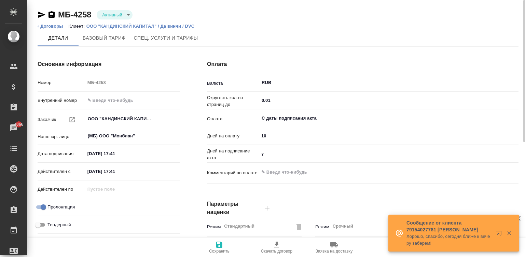
click at [223, 250] on span "Сохранить" at bounding box center [219, 251] width 20 height 5
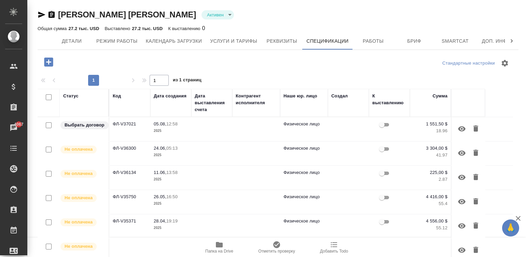
click at [206, 128] on td at bounding box center [211, 129] width 41 height 24
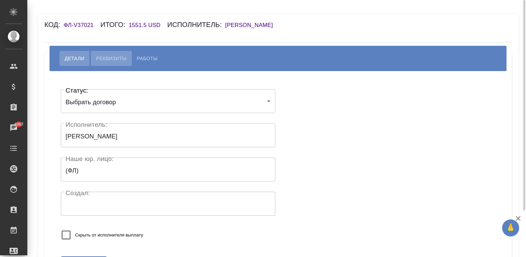
click at [109, 53] on button "Реквизиты" at bounding box center [111, 58] width 41 height 15
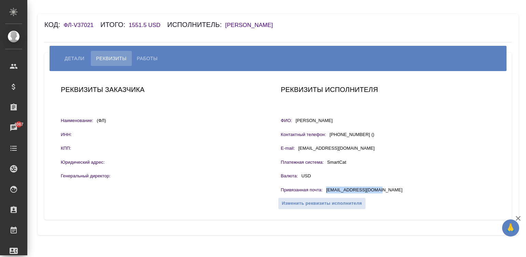
drag, startPoint x: 391, startPoint y: 189, endPoint x: 323, endPoint y: 194, distance: 68.2
click at [323, 194] on div "Привязанная почта : [EMAIL_ADDRESS][DOMAIN_NAME]" at bounding box center [388, 190] width 214 height 9
copy div "[EMAIL_ADDRESS][DOMAIN_NAME]"
drag, startPoint x: 345, startPoint y: 120, endPoint x: 294, endPoint y: 122, distance: 50.9
click at [294, 122] on div "ФИО: [PERSON_NAME]" at bounding box center [388, 121] width 214 height 9
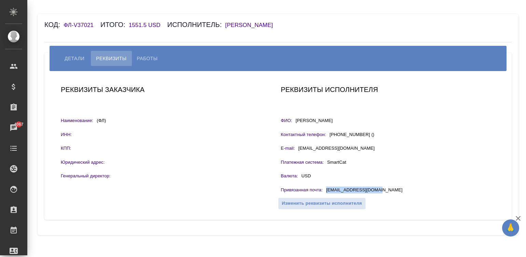
copy p "[PERSON_NAME]"
click at [146, 55] on span "Работы" at bounding box center [147, 58] width 21 height 8
select select "10"
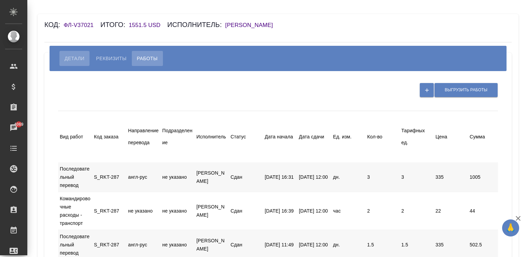
click at [67, 54] on span "Детали" at bounding box center [75, 58] width 20 height 8
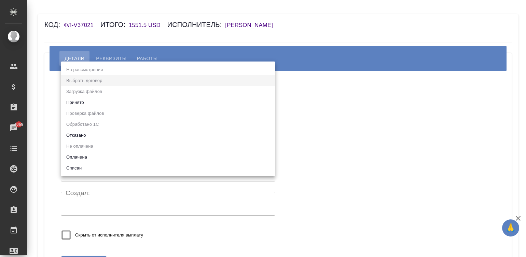
click at [89, 106] on body "🙏 .cls-1 fill:#fff; AWATERA [PERSON_NAME][PERSON_NAME] Спецификации Заказы 4069…" at bounding box center [263, 128] width 526 height 257
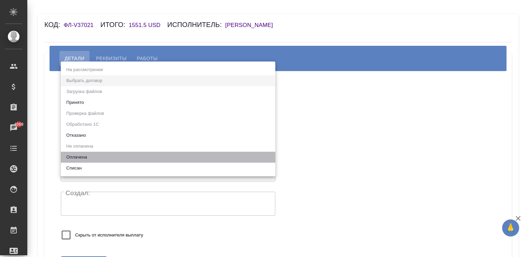
click at [93, 153] on li "Оплачена" at bounding box center [168, 157] width 214 height 11
type input "payed"
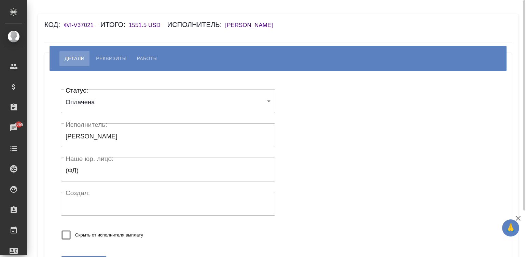
click at [162, 226] on div "Скрыть от исполнителя выплату" at bounding box center [146, 235] width 171 height 18
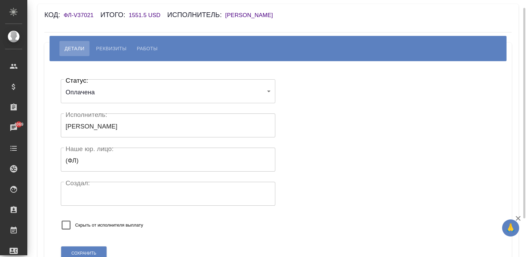
scroll to position [57, 0]
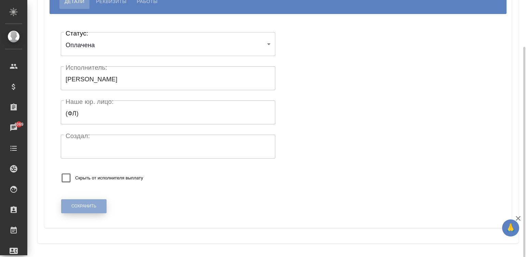
click at [78, 203] on span "Сохранить" at bounding box center [83, 206] width 25 height 6
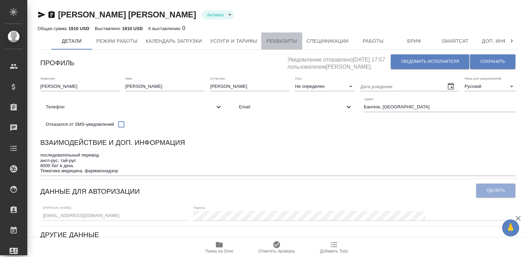
click at [293, 41] on span "Реквизиты" at bounding box center [281, 41] width 33 height 9
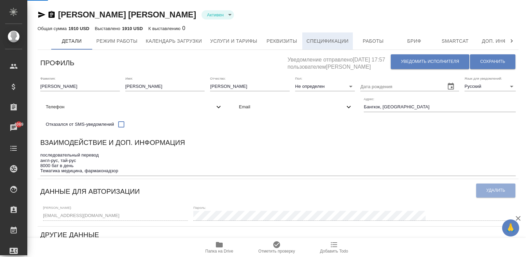
click at [321, 41] on span "Спецификации" at bounding box center [327, 41] width 42 height 9
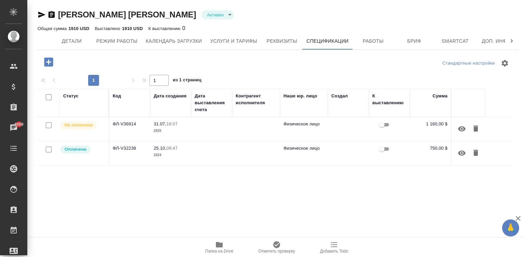
click at [357, 122] on td at bounding box center [348, 129] width 41 height 24
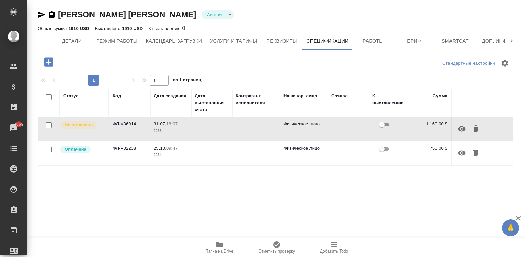
click at [357, 122] on td at bounding box center [348, 129] width 41 height 24
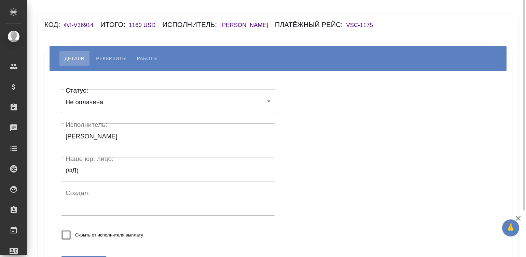
click at [112, 58] on span "Реквизиты" at bounding box center [111, 58] width 30 height 8
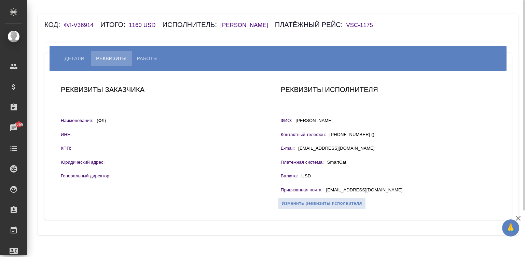
drag, startPoint x: 350, startPoint y: 117, endPoint x: 295, endPoint y: 124, distance: 55.4
click at [295, 124] on div "ФИО: [PERSON_NAME]" at bounding box center [388, 121] width 214 height 9
copy p "[PERSON_NAME]"
drag, startPoint x: 391, startPoint y: 188, endPoint x: 323, endPoint y: 190, distance: 68.0
click at [323, 190] on div "Привязанная почта : [EMAIL_ADDRESS][DOMAIN_NAME]" at bounding box center [388, 190] width 214 height 9
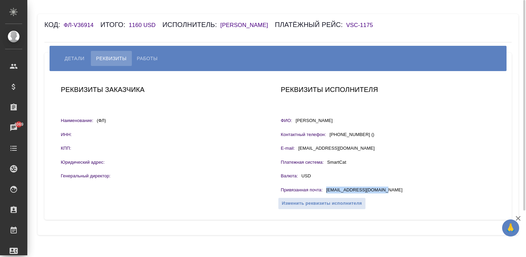
copy div "[EMAIL_ADDRESS][DOMAIN_NAME]"
click at [146, 58] on span "Работы" at bounding box center [147, 58] width 21 height 8
select select "10"
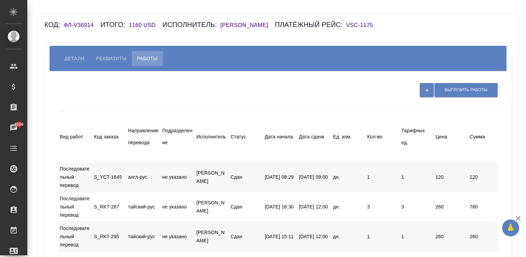
click at [58, 36] on div "Код: ФЛ-V36914 Итого: 1160 USD Исполнитель: [PERSON_NAME] рейс: VSC-1175 Детали…" at bounding box center [278, 209] width 481 height 390
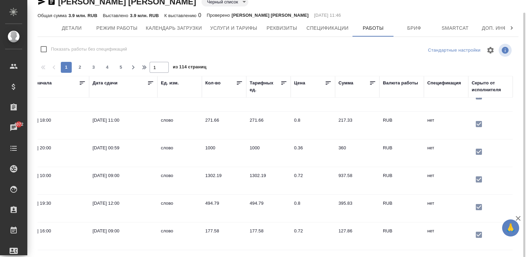
scroll to position [108, 544]
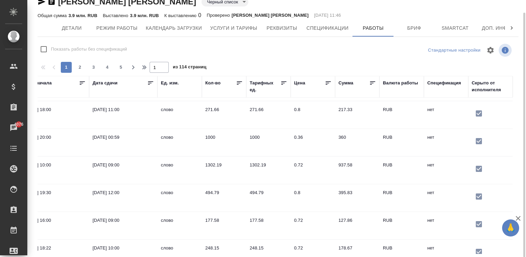
click at [301, 16] on td "0.8" at bounding box center [313, 4] width 44 height 24
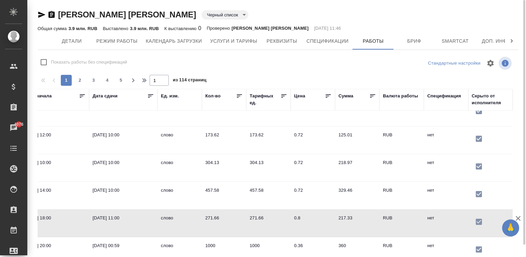
scroll to position [0, 544]
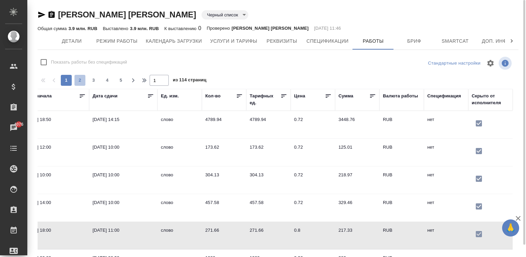
click at [79, 78] on span "2" at bounding box center [79, 80] width 11 height 7
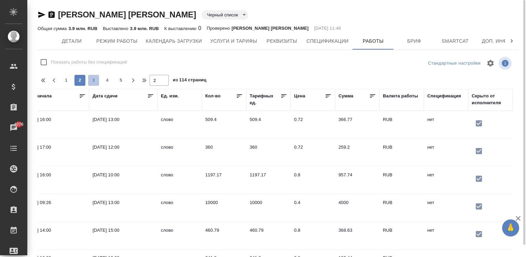
click at [92, 78] on span "3" at bounding box center [93, 80] width 11 height 7
type input "3"
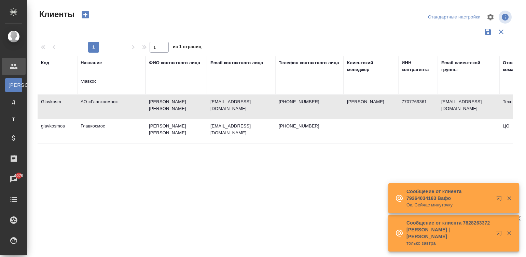
select select "RU"
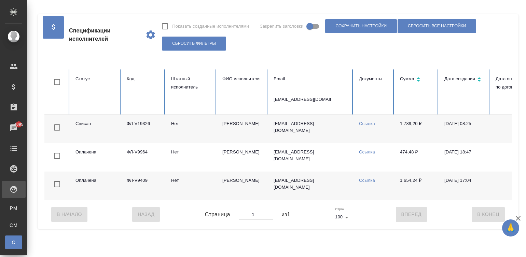
click at [285, 99] on input "[EMAIL_ADDRESS][DOMAIN_NAME]" at bounding box center [302, 100] width 57 height 10
paste input "[EMAIL_ADDRESS][DOMAIN_NAME]"
type input "[EMAIL_ADDRESS][DOMAIN_NAME]"
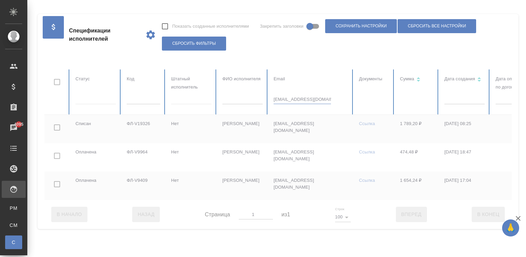
checkbox input "true"
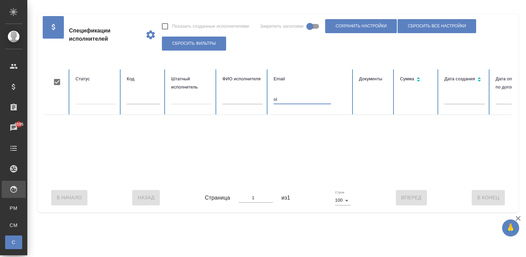
type input "o"
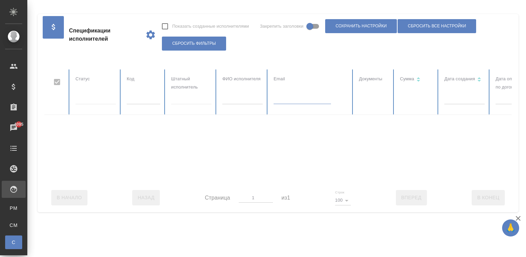
click at [238, 99] on div at bounding box center [409, 126] width 731 height 114
click at [241, 99] on div at bounding box center [409, 126] width 731 height 114
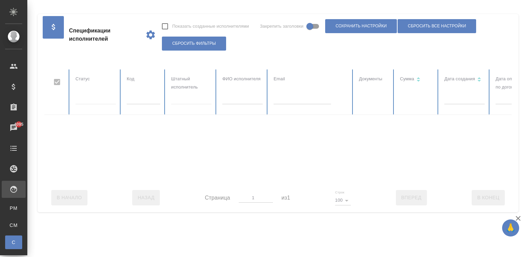
checkbox input "false"
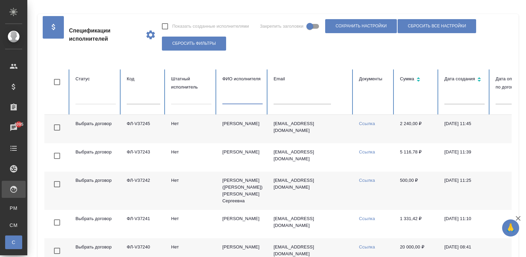
click at [250, 101] on input "text" at bounding box center [242, 100] width 40 height 10
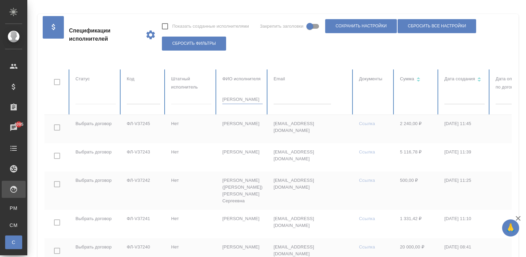
type input "мельник ольга"
checkbox input "true"
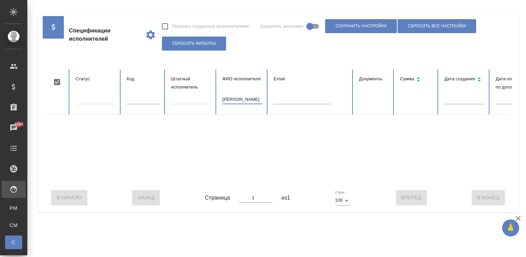
type input "мельникова ольга"
checkbox input "false"
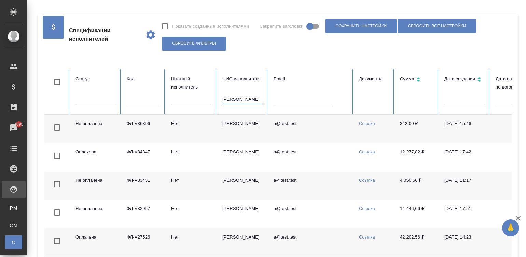
click at [266, 129] on td "Мельникова Ольга" at bounding box center [242, 129] width 51 height 28
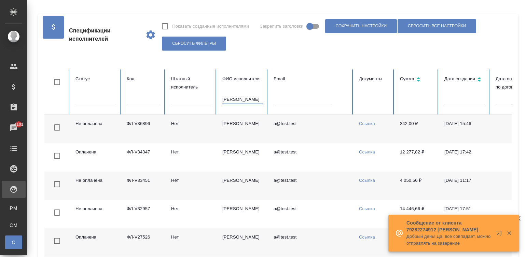
click at [240, 96] on input "мельникова ольга" at bounding box center [242, 100] width 40 height 10
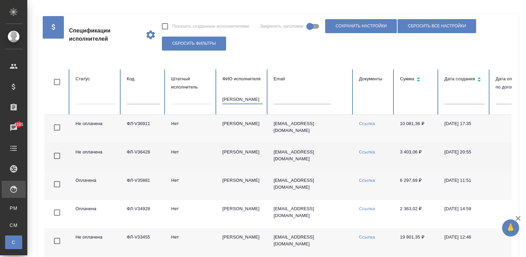
type input "крючкова"
click at [335, 167] on td "[EMAIL_ADDRESS][DOMAIN_NAME]" at bounding box center [310, 157] width 85 height 28
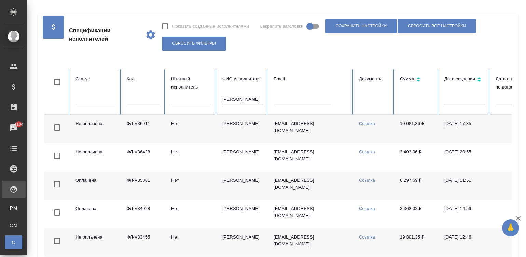
click at [238, 94] on th "ФИО исполнителя крючкова" at bounding box center [242, 91] width 51 height 45
click at [245, 97] on input "крючкова" at bounding box center [242, 100] width 40 height 10
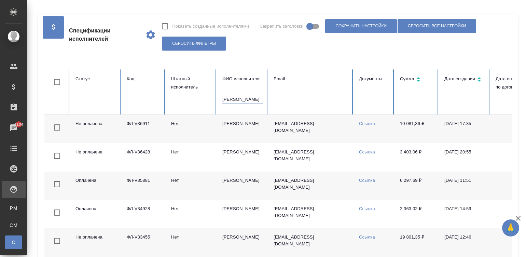
click at [245, 97] on input "крючкова" at bounding box center [242, 100] width 40 height 10
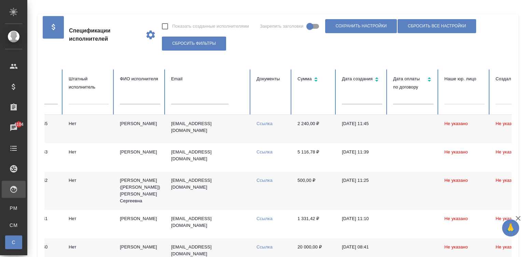
scroll to position [0, 270]
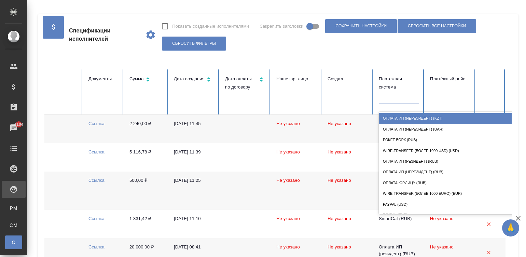
click at [395, 99] on div at bounding box center [399, 98] width 40 height 10
click at [389, 95] on div at bounding box center [399, 98] width 40 height 10
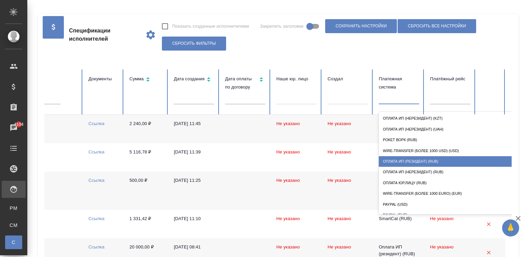
click at [421, 158] on div "Оплата ИП (резидент) (RUB)" at bounding box center [447, 161] width 137 height 11
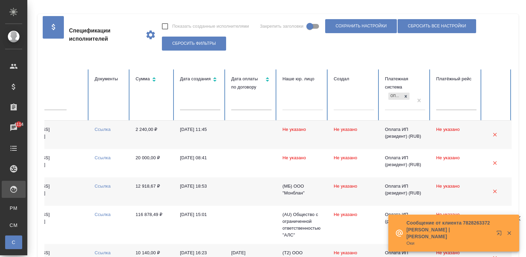
click at [210, 137] on td "22.08.2025, 11:45" at bounding box center [200, 135] width 51 height 28
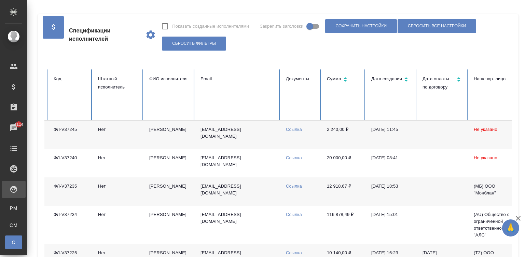
scroll to position [0, 0]
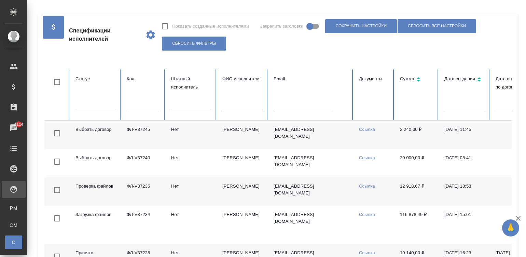
click at [101, 107] on div at bounding box center [95, 103] width 40 height 10
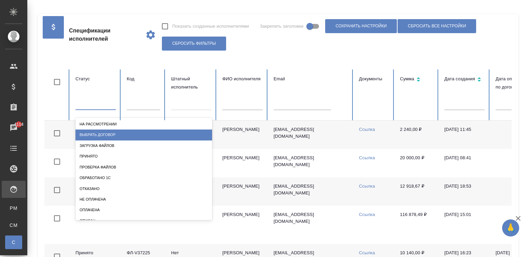
click at [115, 133] on div "Выбрать договор" at bounding box center [143, 134] width 137 height 11
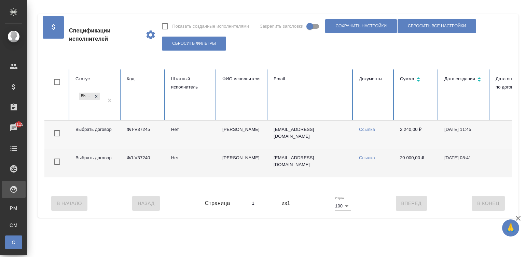
click at [207, 170] on td "Нет" at bounding box center [191, 163] width 51 height 28
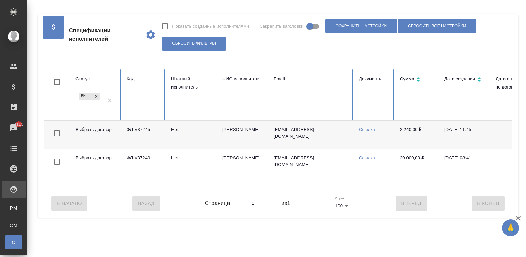
click at [183, 133] on td "Нет" at bounding box center [191, 135] width 51 height 28
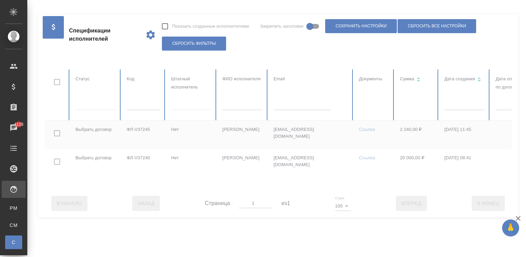
click at [80, 106] on div at bounding box center [409, 129] width 731 height 120
click at [80, 106] on div at bounding box center [95, 103] width 40 height 10
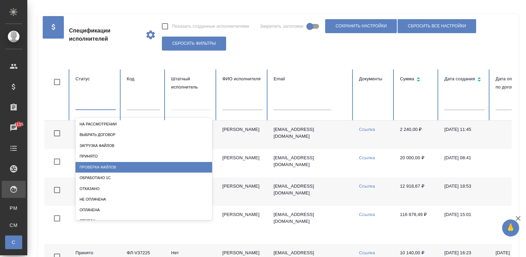
click at [126, 165] on div "Проверка файлов" at bounding box center [143, 167] width 137 height 11
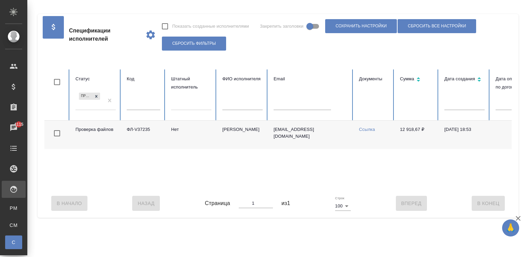
click at [320, 144] on td "spimisha@mail.ru" at bounding box center [310, 135] width 85 height 28
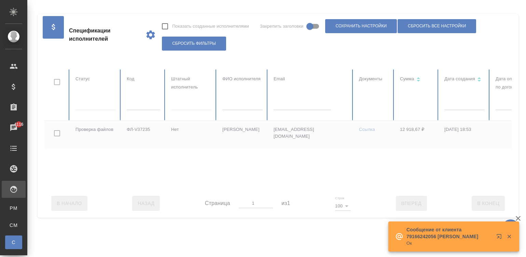
click at [286, 108] on div at bounding box center [409, 129] width 731 height 120
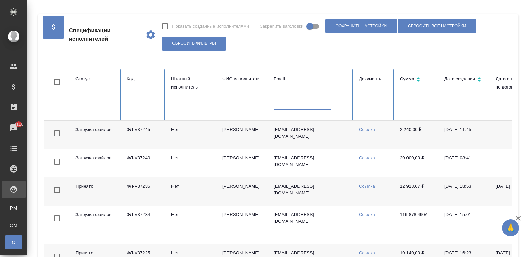
click at [286, 108] on input "text" at bounding box center [302, 105] width 57 height 10
paste input "kristali@163.com"
type input "kristali@163.com"
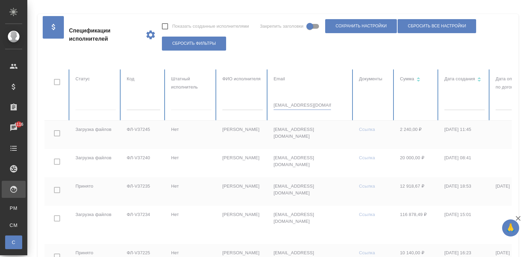
checkbox input "true"
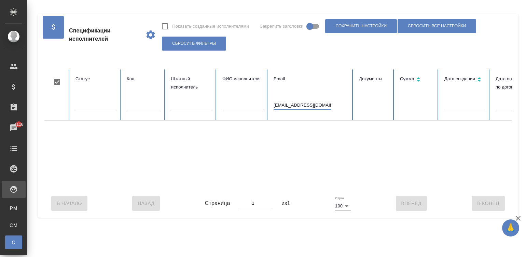
scroll to position [0, 264]
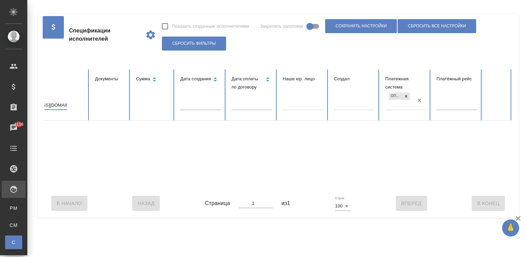
type input "kristali@163.com"
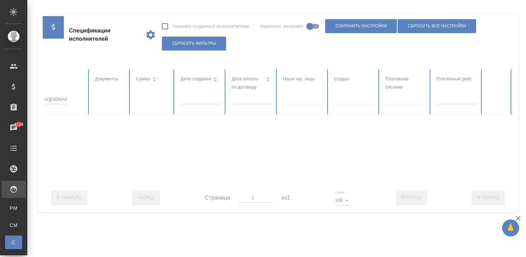
checkbox input "false"
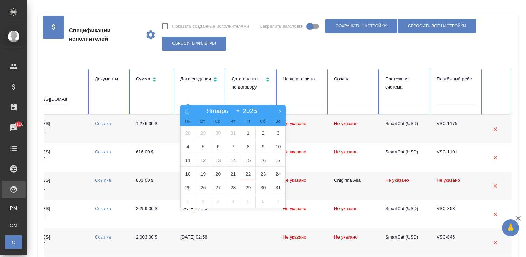
click at [211, 99] on input "text" at bounding box center [200, 100] width 40 height 10
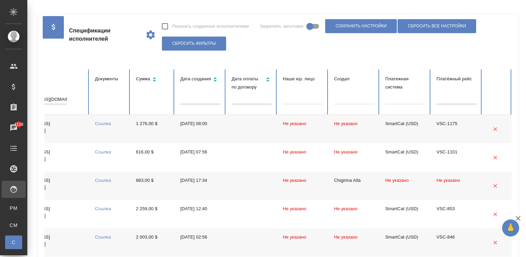
click at [129, 133] on td "Ссылка" at bounding box center [109, 129] width 41 height 28
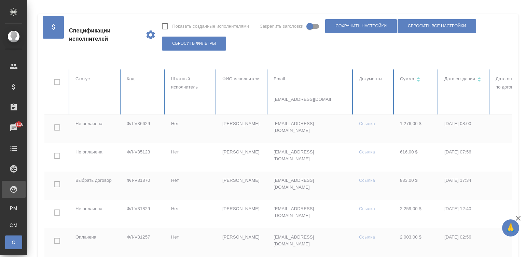
scroll to position [0, 17]
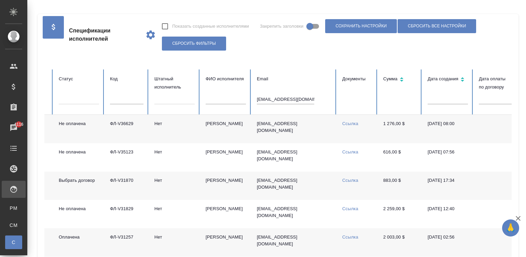
click at [151, 129] on td "Нет" at bounding box center [174, 129] width 51 height 28
click at [221, 133] on td "Жиманова Кристина" at bounding box center [225, 129] width 51 height 28
click at [288, 99] on input "kristali@163.com" at bounding box center [285, 100] width 57 height 10
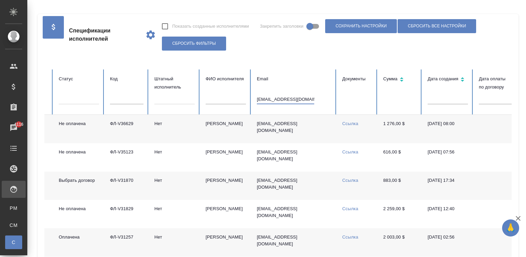
click at [288, 99] on input "kristali@163.com" at bounding box center [285, 100] width 57 height 10
paste input "ekaterinamoi@hotmail."
paste input "text"
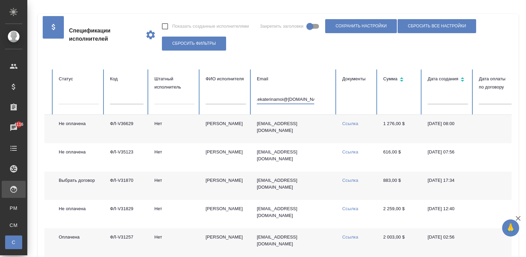
type input "ekaterinamoi@hotmail.com"
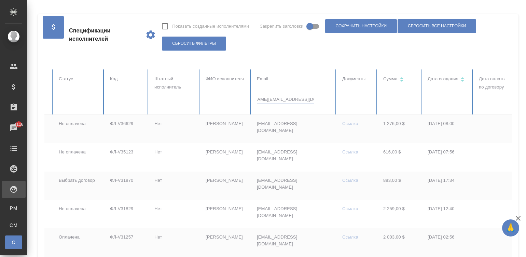
scroll to position [0, 0]
checkbox input "true"
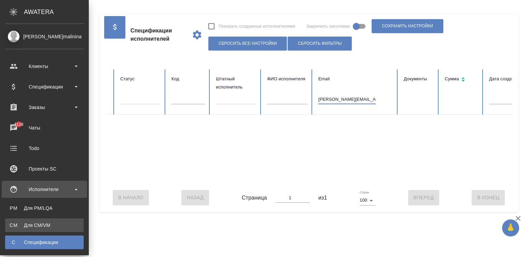
type input "ekaterinamoi@hotmail.com"
click at [12, 220] on link "CM Для CM/VM" at bounding box center [44, 225] width 79 height 14
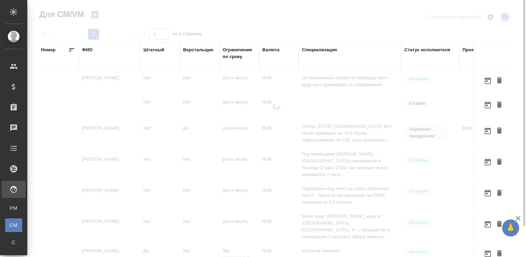
click at [329, 90] on td "на письменный проект по переводу англ-урду-англ фармацевт по образованию" at bounding box center [349, 83] width 102 height 24
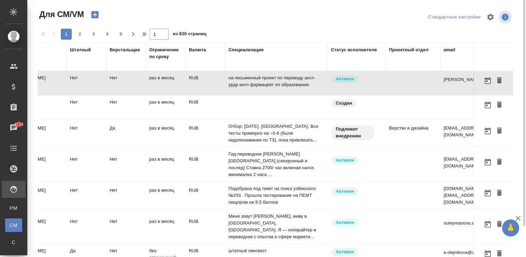
scroll to position [0, 261]
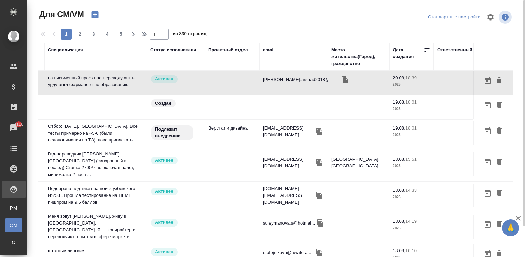
click at [263, 47] on div "email" at bounding box center [269, 49] width 12 height 7
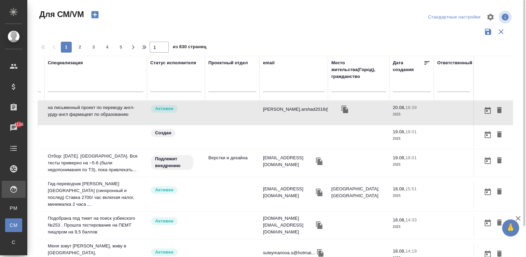
click at [260, 84] on th "email" at bounding box center [294, 78] width 68 height 45
click at [266, 86] on input "text" at bounding box center [293, 87] width 61 height 9
paste input "ekaterinamoi@hotmail.com"
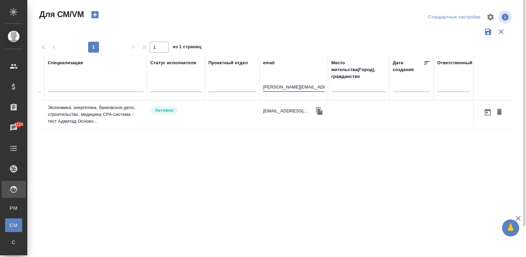
scroll to position [0, 254]
type input "ekaterinamoi@hotmail.com"
click at [233, 113] on td at bounding box center [232, 114] width 55 height 24
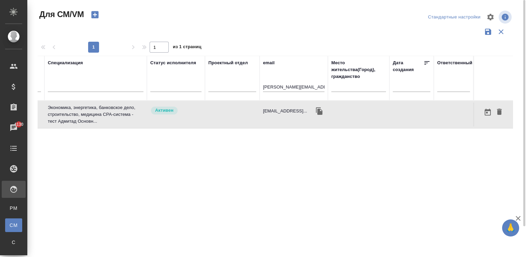
click at [290, 92] on input "ekaterinamoi@hotmail.com" at bounding box center [293, 87] width 61 height 9
click at [285, 87] on input "ekaterinamoi@hotmail.com" at bounding box center [293, 87] width 61 height 9
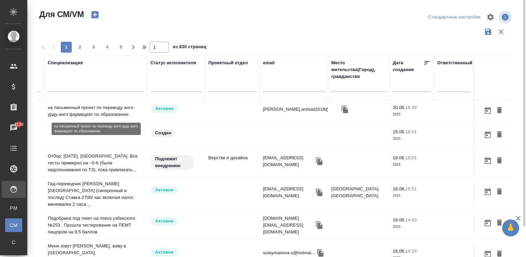
click at [118, 111] on p "на письменный проект по переводу англ-урду-англ фармацевт по образованию" at bounding box center [96, 111] width 96 height 14
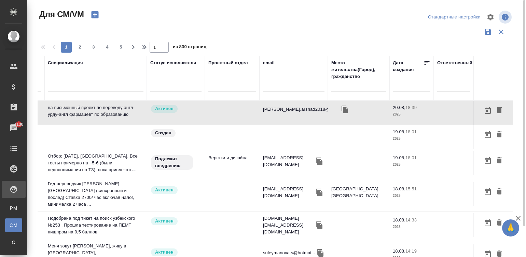
scroll to position [0, 0]
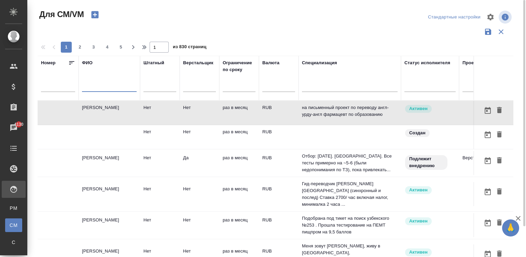
click at [96, 87] on input "text" at bounding box center [109, 87] width 55 height 9
type input "кобзева"
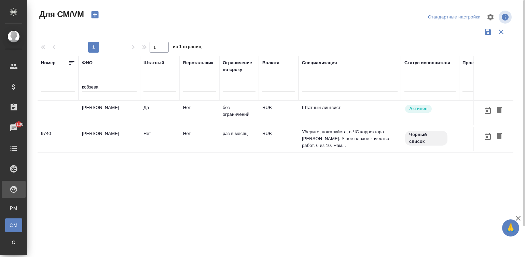
click at [120, 112] on td "Кобзева Елизавета" at bounding box center [109, 113] width 61 height 24
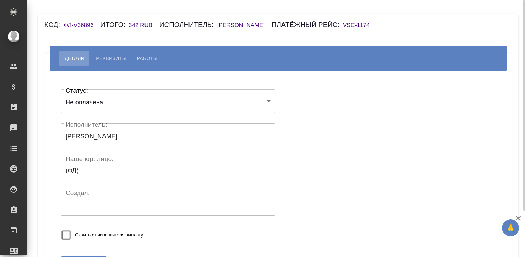
click at [250, 24] on h6 "[PERSON_NAME]" at bounding box center [244, 25] width 55 height 6
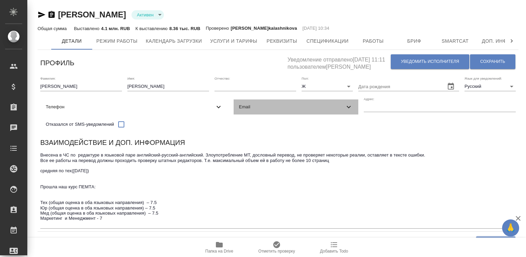
click at [239, 110] on span "Email" at bounding box center [292, 106] width 106 height 7
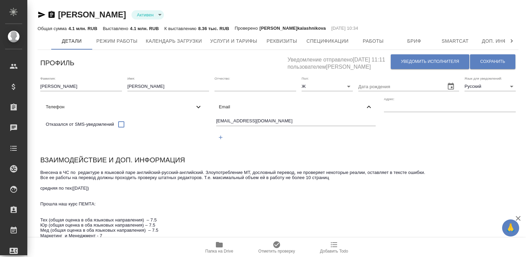
click at [216, 126] on input "[EMAIL_ADDRESS][DOMAIN_NAME]" at bounding box center [296, 121] width 160 height 9
click at [282, 152] on div "Фамилия: [PERSON_NAME] Имя: [PERSON_NAME] Отчество: [PERSON_NAME]: Ж [DEMOGRAPH…" at bounding box center [278, 112] width 481 height 78
click at [522, 25] on div at bounding box center [523, 128] width 5 height 257
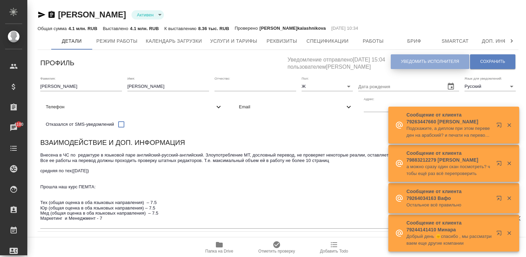
click at [410, 60] on span "Уведомить исполнителя" at bounding box center [430, 62] width 58 height 6
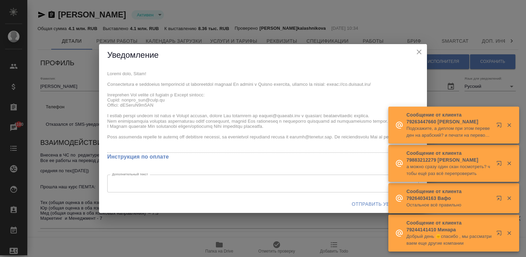
click at [104, 75] on div "x Инструкция по оплате Дополнительный текст x Дополнительный текст" at bounding box center [263, 130] width 328 height 129
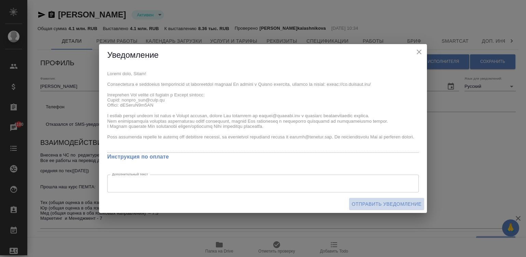
click at [379, 203] on span "Отправить уведомление" at bounding box center [387, 204] width 70 height 9
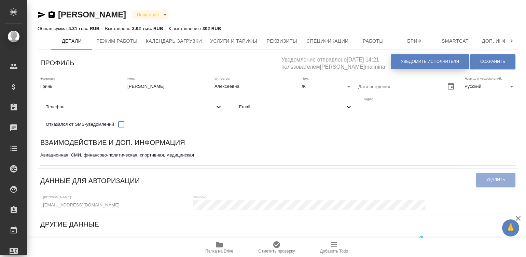
click at [429, 61] on span "Уведомить исполнителя" at bounding box center [430, 62] width 58 height 6
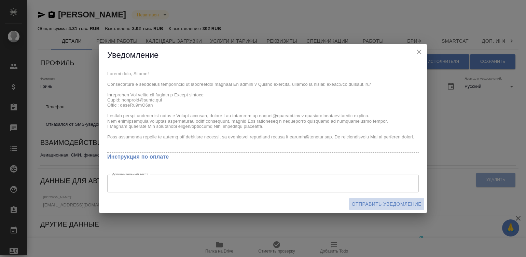
click at [386, 200] on span "Отправить уведомление" at bounding box center [387, 204] width 70 height 9
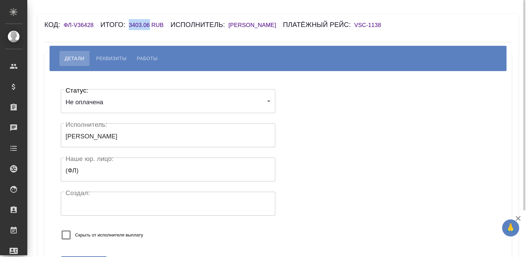
drag, startPoint x: 125, startPoint y: 24, endPoint x: 149, endPoint y: 26, distance: 24.0
click at [149, 26] on div "Код: ФЛ-V36428 Итого: 3403.06 RUB Исполнитель: [PERSON_NAME] рейс: VSC-1138" at bounding box center [238, 24] width 389 height 11
copy h6 "3403.06"
click at [113, 62] on span "Реквизиты" at bounding box center [111, 58] width 30 height 8
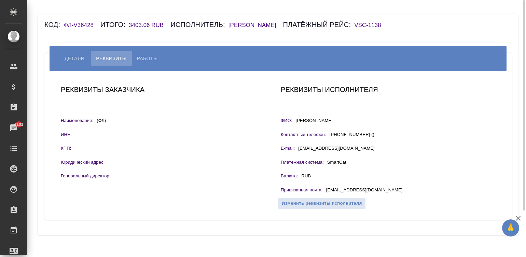
click at [284, 21] on div "Код: ФЛ-V36428 Итого: 3403.06 RUB Исполнитель: [PERSON_NAME] рейс: VSC-1138" at bounding box center [238, 24] width 389 height 11
click at [283, 23] on h6 "[PERSON_NAME]" at bounding box center [255, 25] width 55 height 6
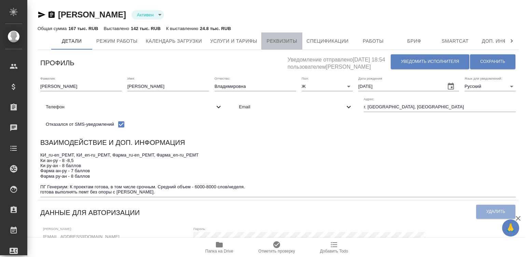
click at [282, 42] on span "Реквизиты" at bounding box center [281, 41] width 33 height 9
select select "10"
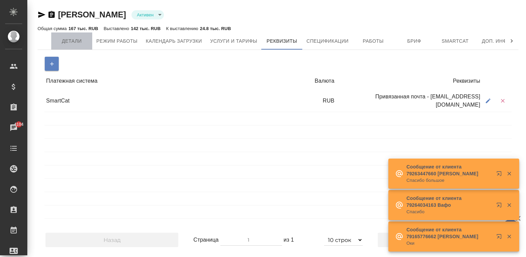
click at [83, 39] on span "Детали" at bounding box center [71, 41] width 33 height 9
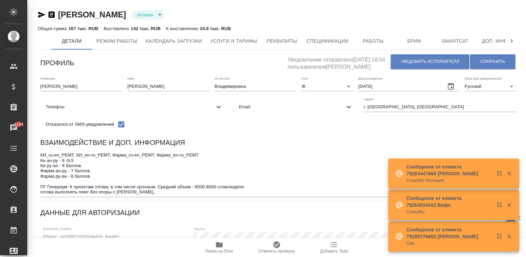
click at [285, 143] on div "Взаимодействие и доп. информация" at bounding box center [277, 143] width 475 height 13
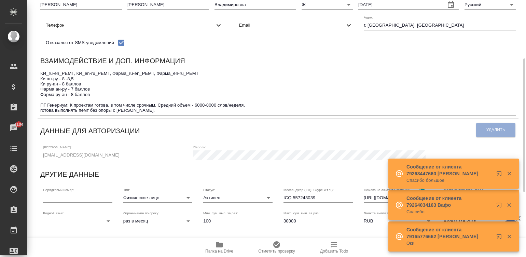
scroll to position [123, 0]
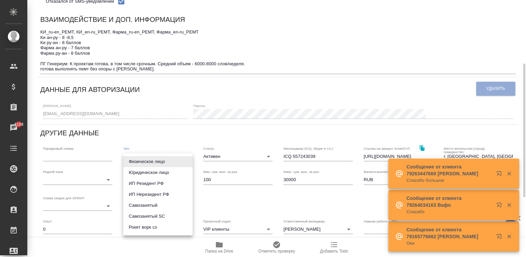
click at [147, 159] on body "🙏 .cls-1 fill:#fff; AWATERA Малинина Мария m.malinina Клиенты Спецификации Зака…" at bounding box center [263, 128] width 526 height 257
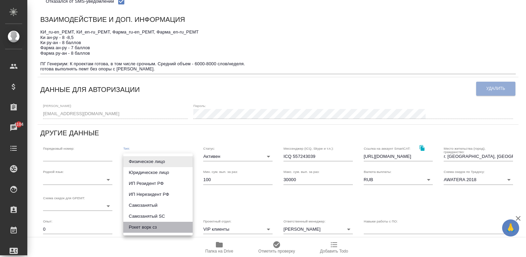
click at [173, 224] on li "Рокет ворк сз" at bounding box center [157, 227] width 69 height 11
type input "rocketWorkSelfEmployed"
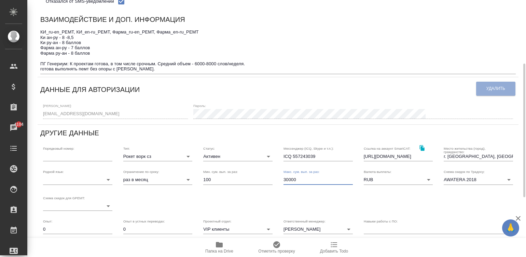
click at [301, 181] on input "30000" at bounding box center [317, 180] width 69 height 10
type input "100000"
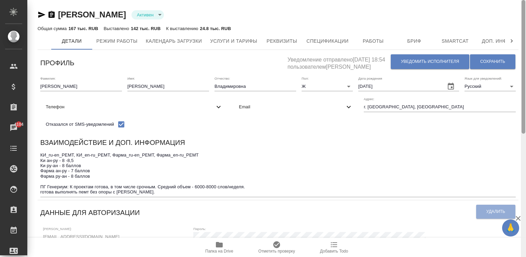
click at [523, 9] on div at bounding box center [523, 128] width 5 height 257
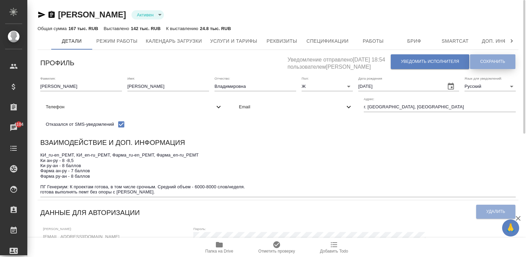
click at [488, 63] on span "Сохранить" at bounding box center [492, 62] width 25 height 6
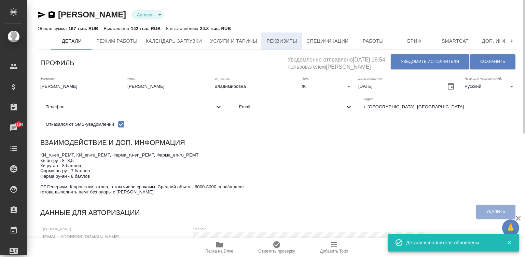
click at [282, 40] on span "Реквизиты" at bounding box center [281, 41] width 33 height 9
select select "10"
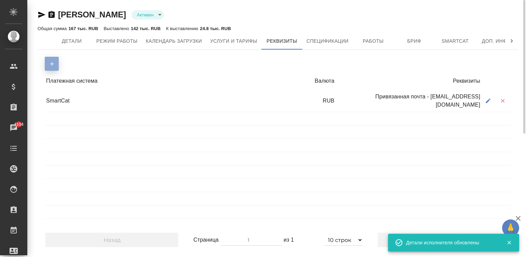
click at [47, 64] on button "button" at bounding box center [52, 64] width 14 height 14
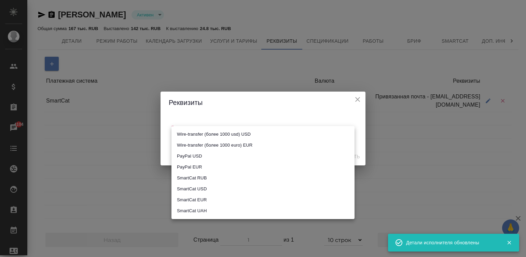
click at [205, 135] on body "🙏 .cls-1 fill:#fff; AWATERA Малинина Мария m.malinina Клиенты Спецификации Зака…" at bounding box center [263, 128] width 526 height 257
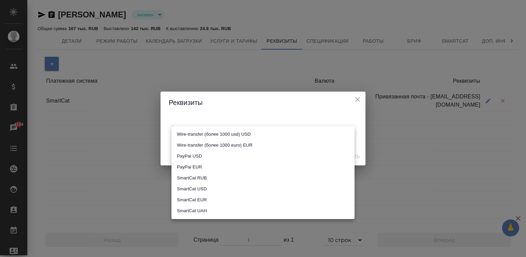
click at [273, 66] on div at bounding box center [263, 128] width 526 height 257
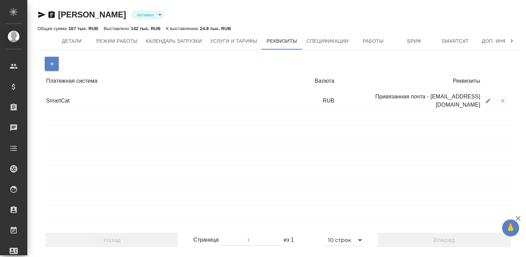
select select "10"
click at [46, 66] on button "button" at bounding box center [52, 64] width 14 height 14
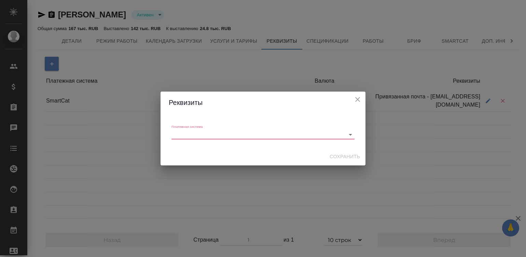
click at [227, 138] on div "​" at bounding box center [262, 135] width 183 height 10
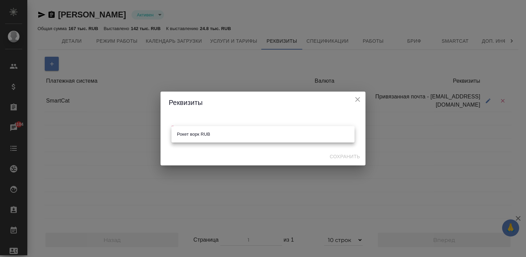
click at [223, 136] on body "🙏 .cls-1 fill:#fff; AWATERA [PERSON_NAME]malinina Клиенты Спецификации Заказы 4…" at bounding box center [263, 128] width 526 height 257
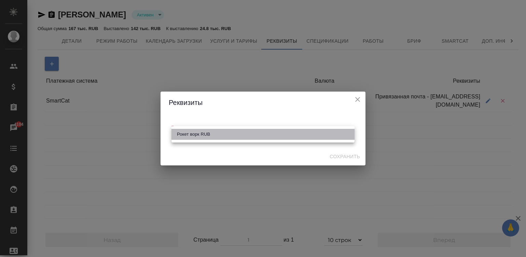
click at [223, 136] on li "Рокет ворк RUB" at bounding box center [262, 134] width 183 height 11
type input "6466777e709b4e87b592d8c4"
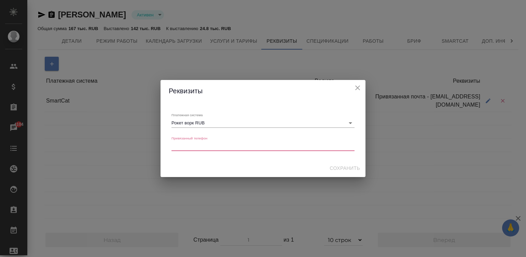
click at [196, 147] on телефон "Привязанный телефон" at bounding box center [262, 145] width 183 height 5
type телефон "79202723997"
click at [345, 164] on span "Сохранить" at bounding box center [345, 168] width 30 height 9
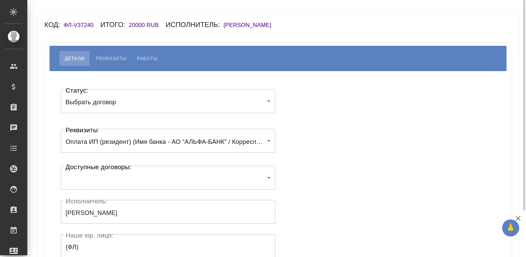
click at [103, 176] on body "🙏 .cls-1 fill:#fff; AWATERA [PERSON_NAME][PERSON_NAME] Спецификации Заказы Чаты…" at bounding box center [263, 128] width 526 height 257
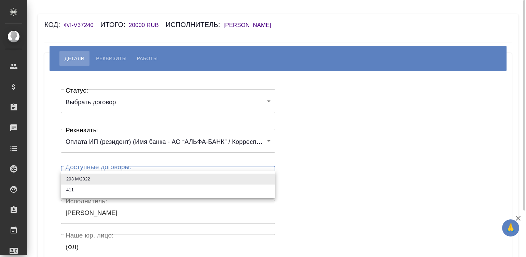
click at [103, 176] on li "293 М/2022" at bounding box center [168, 178] width 214 height 11
type input "62986faadebe3ab7d2353835"
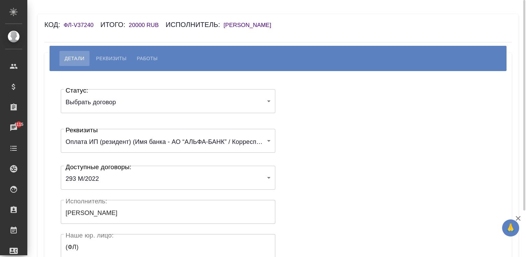
click at [303, 168] on div "Статус: Выбрать договор chooseContract Статус: Реквизиты Оплата ИП (резидент) (…" at bounding box center [278, 204] width 440 height 247
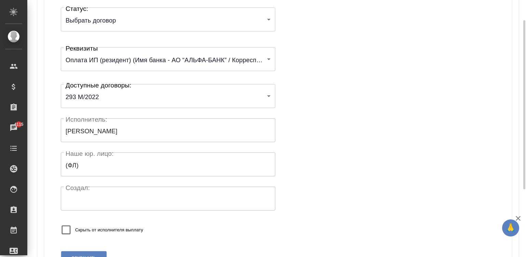
scroll to position [113, 0]
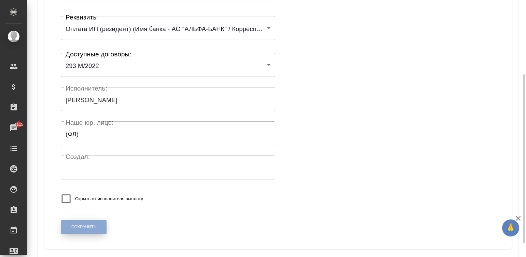
click at [84, 220] on button "Сохранить" at bounding box center [83, 227] width 45 height 14
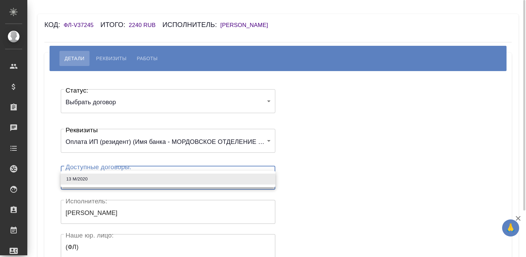
click at [125, 170] on body "🙏 .cls-1 fill:#fff; AWATERA [PERSON_NAME][PERSON_NAME] Спецификации Заказы Чаты…" at bounding box center [263, 128] width 526 height 257
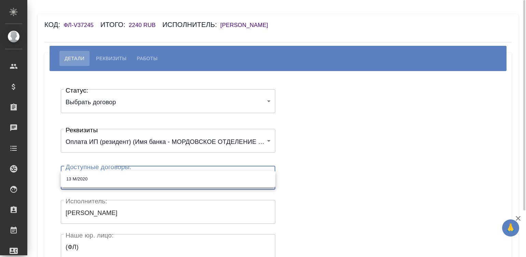
click at [125, 170] on div at bounding box center [263, 128] width 526 height 257
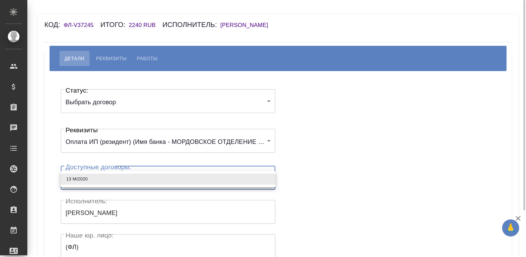
click at [128, 173] on body "🙏 .cls-1 fill:#fff; AWATERA [PERSON_NAME][PERSON_NAME] Спецификации Заказы Чаты…" at bounding box center [263, 128] width 526 height 257
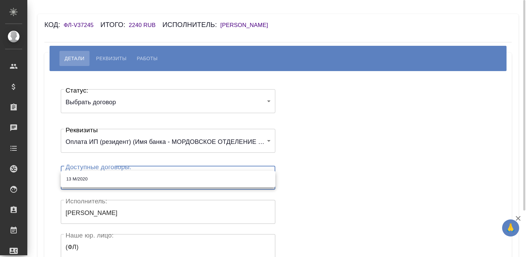
click at [128, 173] on ul "13 М/2020" at bounding box center [168, 179] width 214 height 16
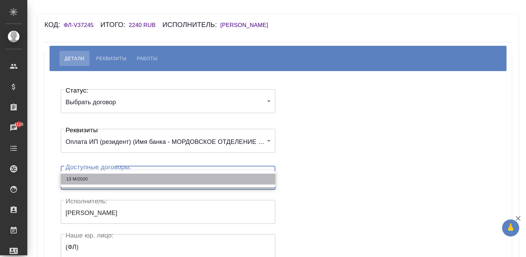
click at [167, 177] on li "13 М/2020" at bounding box center [168, 178] width 214 height 11
type input "602be43b7e317e66c0bc7277"
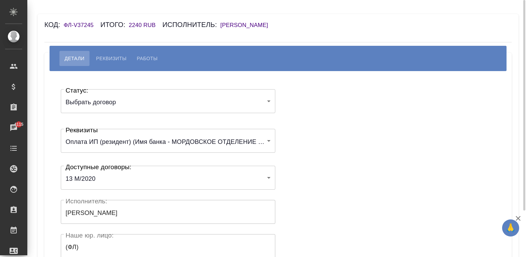
click at [327, 153] on div "Статус: Выбрать договор chooseContract Статус: Реквизиты Оплата ИП (резидент) (…" at bounding box center [278, 204] width 440 height 247
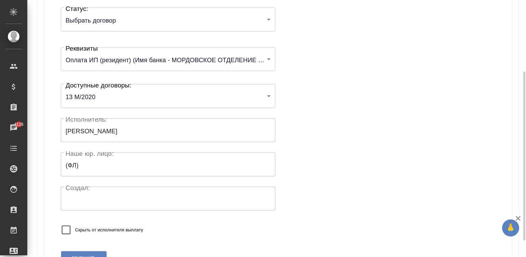
scroll to position [123, 0]
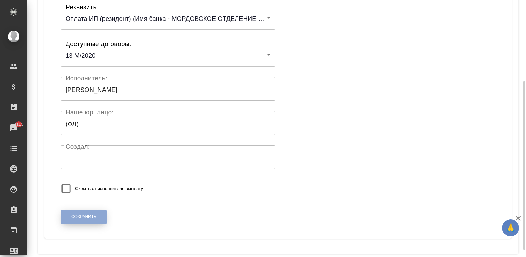
click at [84, 212] on button "Сохранить" at bounding box center [83, 217] width 45 height 14
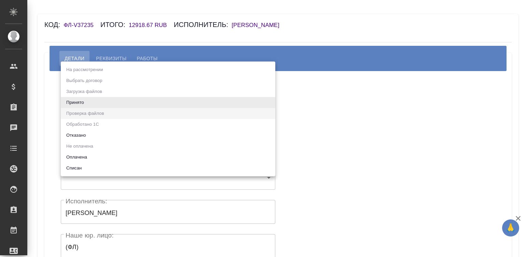
click at [184, 97] on body "🙏 .cls-1 fill:#fff; AWATERA [PERSON_NAME][PERSON_NAME] Спецификации Заказы Чаты…" at bounding box center [263, 128] width 526 height 257
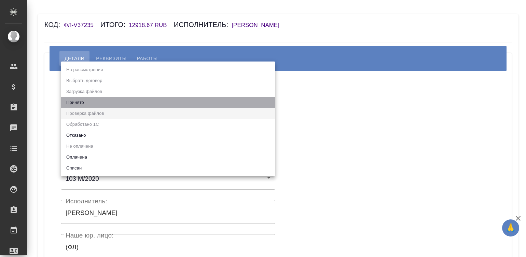
click at [184, 97] on li "Принято" at bounding box center [168, 102] width 214 height 11
type input "accepted"
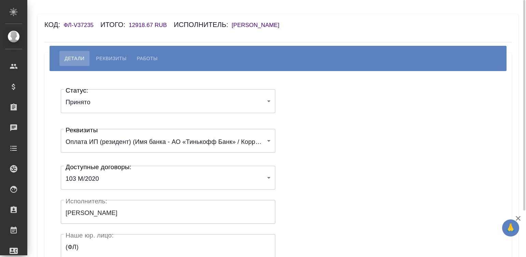
click at [315, 111] on div "Статус: Принято accepted Статус: Реквизиты Оплата ИП (резидент) (Имя банка - АО…" at bounding box center [278, 204] width 440 height 247
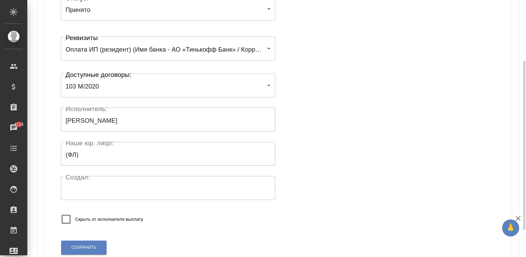
scroll to position [113, 0]
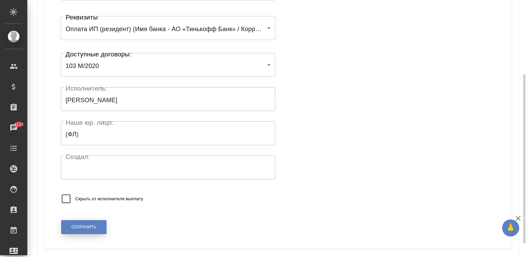
drag, startPoint x: 75, startPoint y: 234, endPoint x: 70, endPoint y: 227, distance: 8.7
click at [70, 227] on div "Сохранить" at bounding box center [84, 226] width 46 height 17
click at [70, 227] on button "Сохранить" at bounding box center [83, 227] width 45 height 14
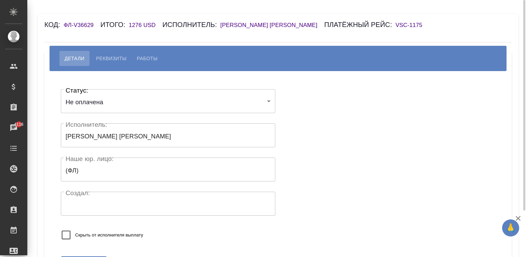
click at [275, 23] on h6 "[PERSON_NAME] [PERSON_NAME]" at bounding box center [272, 25] width 104 height 6
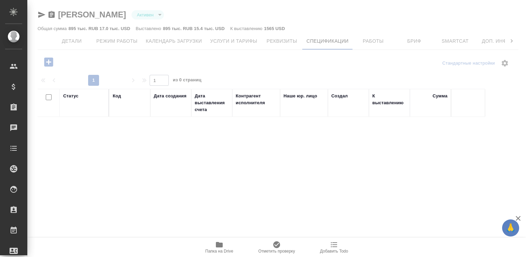
click at [48, 61] on icon "button" at bounding box center [48, 61] width 9 height 9
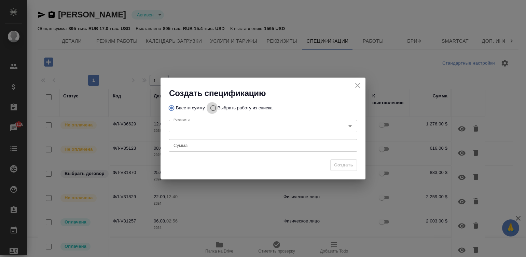
click at [210, 106] on input "Выбрать работу из списка" at bounding box center [212, 107] width 11 height 13
radio input "true"
radio input "false"
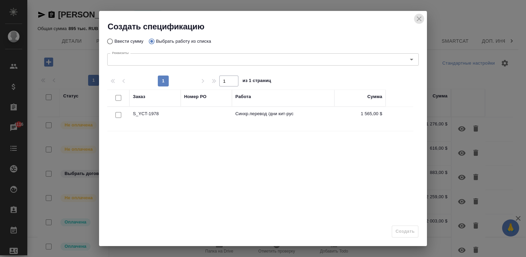
click at [417, 19] on icon "close" at bounding box center [419, 19] width 8 height 8
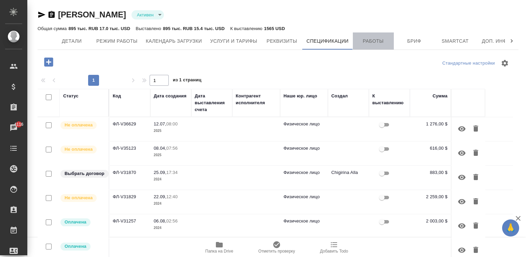
click at [372, 37] on span "Работы" at bounding box center [373, 41] width 33 height 9
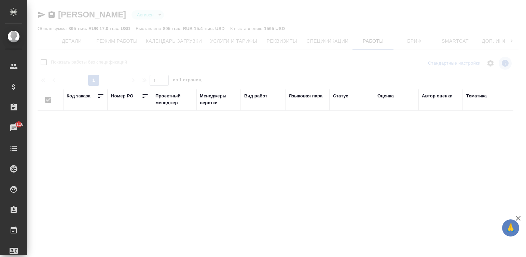
checkbox input "false"
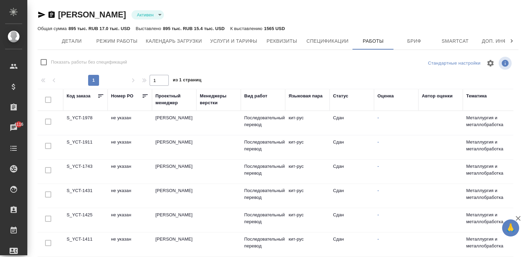
click at [299, 120] on td "кит-рус" at bounding box center [307, 123] width 44 height 24
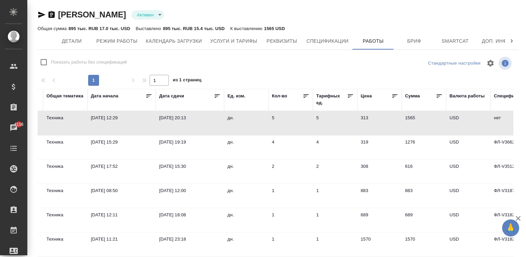
scroll to position [0, 478]
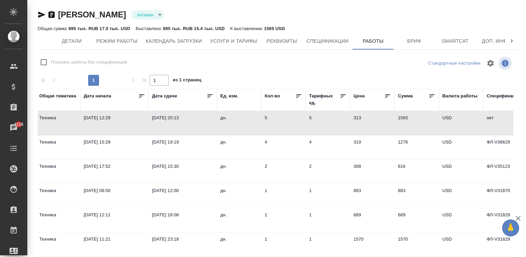
click at [281, 115] on td "5" at bounding box center [283, 123] width 44 height 24
click at [70, 41] on span "Детали" at bounding box center [71, 41] width 33 height 9
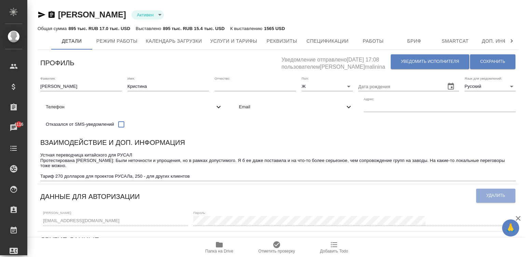
click at [291, 145] on div "Взаимодействие и доп. информация" at bounding box center [277, 143] width 475 height 13
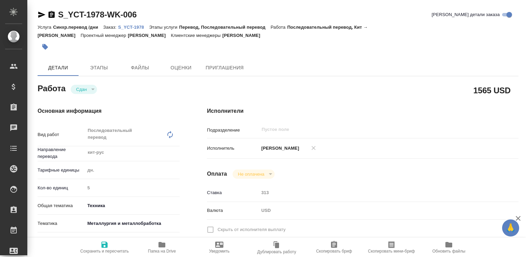
type textarea "x"
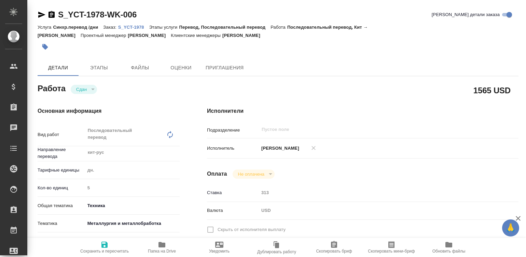
type textarea "x"
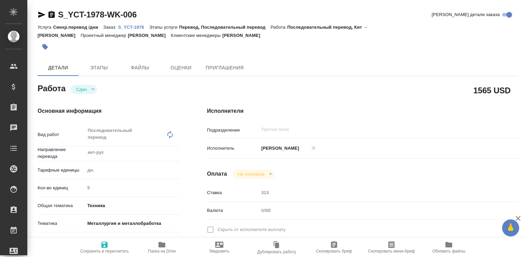
type textarea "x"
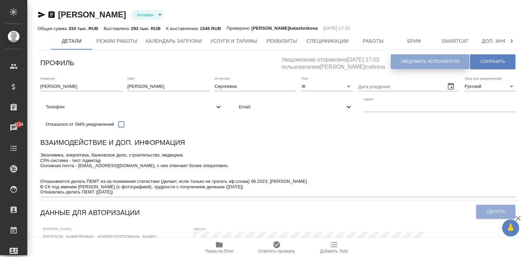
click at [413, 63] on span "Уведомить исполнителя" at bounding box center [430, 62] width 58 height 6
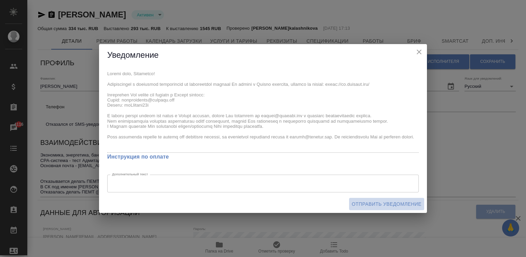
click at [368, 200] on span "Отправить уведомление" at bounding box center [387, 204] width 70 height 9
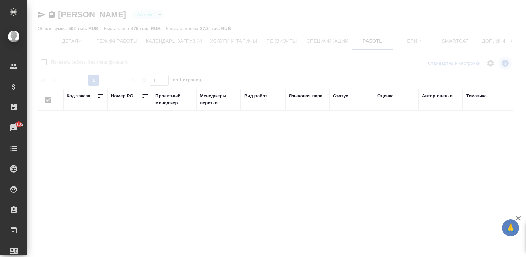
checkbox input "false"
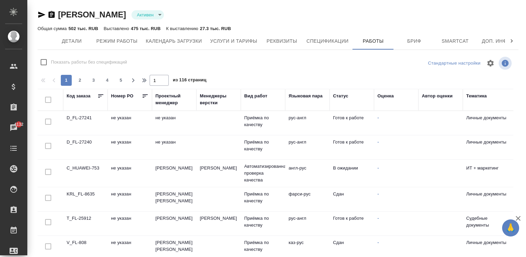
click at [264, 128] on td "Приёмка по качеству" at bounding box center [263, 123] width 44 height 24
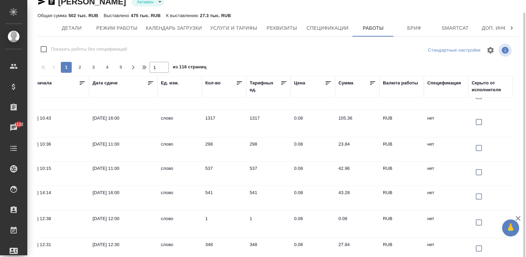
scroll to position [490, 544]
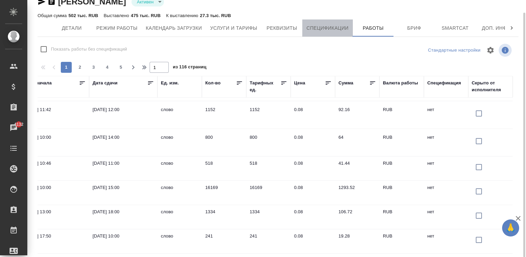
click at [317, 23] on button "Спецификации" at bounding box center [327, 27] width 50 height 17
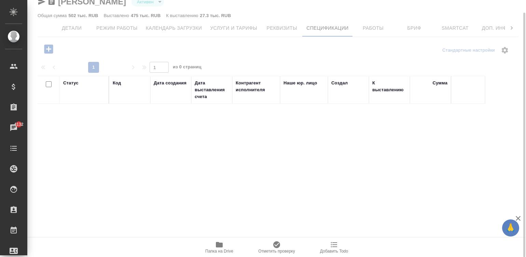
click at [46, 47] on icon "button" at bounding box center [48, 48] width 9 height 9
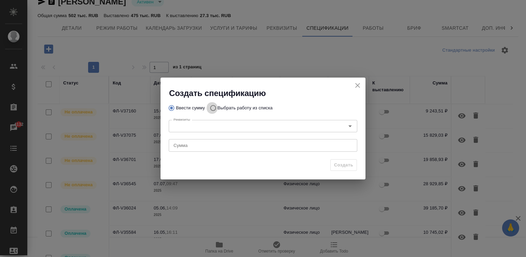
click at [211, 107] on input "Выбрать работу из списка" at bounding box center [212, 107] width 11 height 13
radio input "true"
radio input "false"
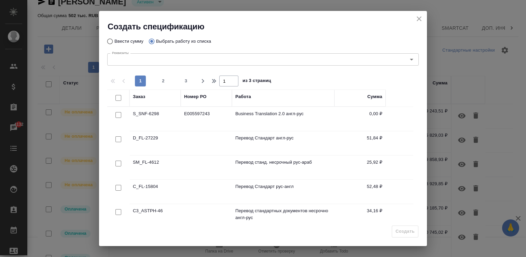
click at [114, 94] on div at bounding box center [117, 98] width 12 height 10
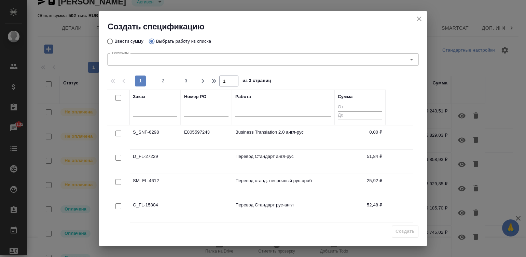
click at [114, 94] on div at bounding box center [117, 98] width 12 height 10
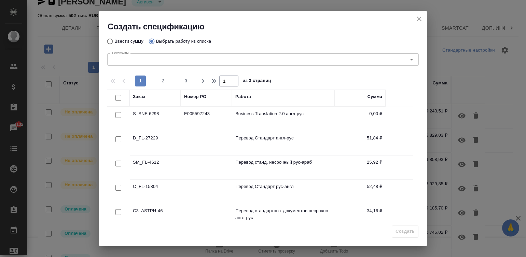
click at [115, 96] on input "checkbox" at bounding box center [118, 98] width 6 height 6
checkbox input "true"
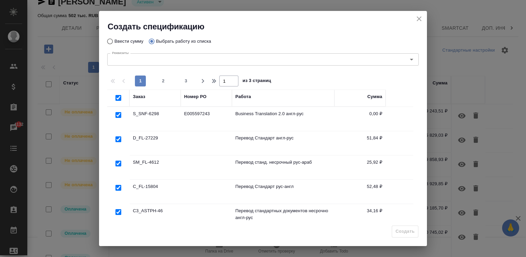
checkbox input "true"
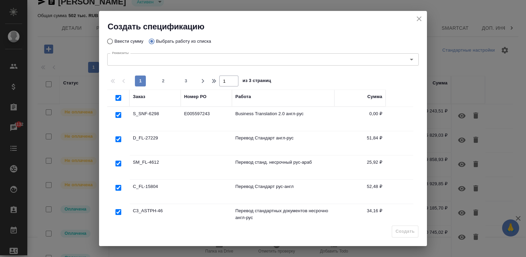
checkbox input "true"
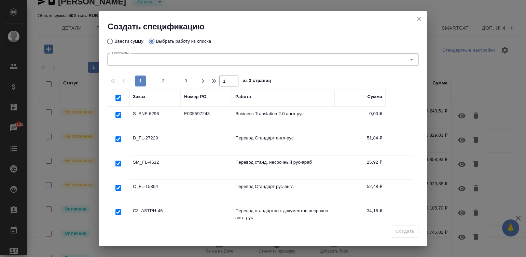
checkbox input "true"
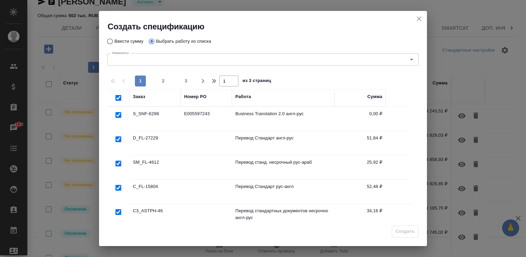
checkbox input "true"
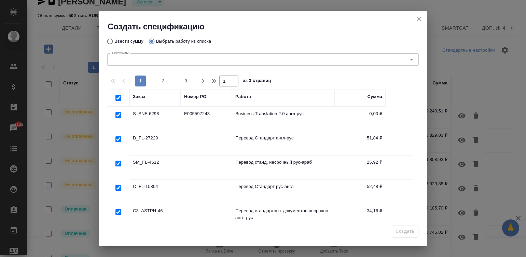
checkbox input "true"
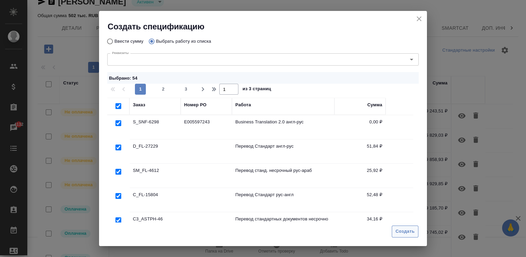
click at [404, 231] on span "Создать" at bounding box center [404, 231] width 19 height 8
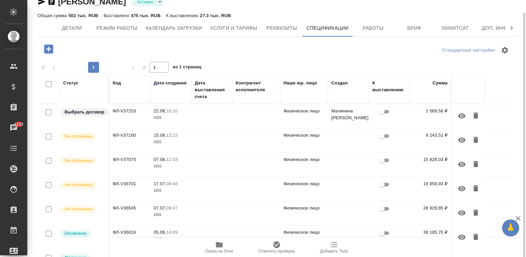
drag, startPoint x: 422, startPoint y: 111, endPoint x: 444, endPoint y: 110, distance: 22.6
click at [444, 110] on p "1 569,56 ₽" at bounding box center [430, 111] width 34 height 7
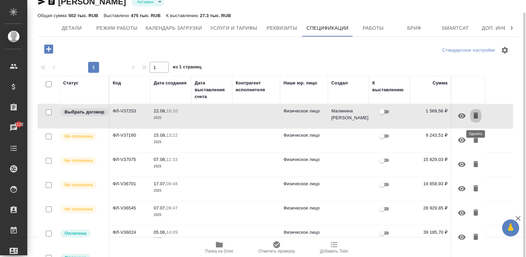
click at [475, 117] on icon "button" at bounding box center [475, 115] width 5 height 6
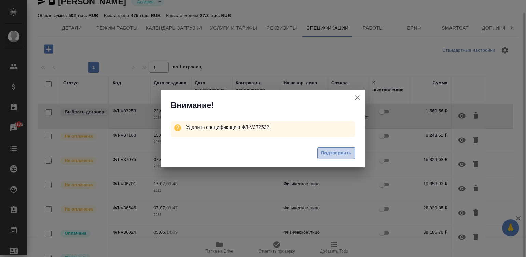
click at [325, 154] on span "Подтвердить" at bounding box center [336, 153] width 30 height 8
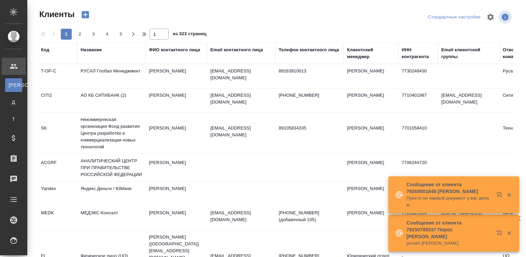
select select "RU"
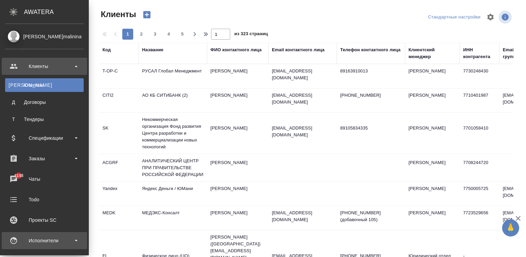
click at [20, 239] on div "Исполнители" at bounding box center [44, 240] width 79 height 10
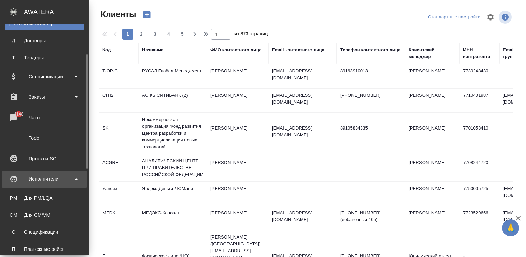
scroll to position [71, 0]
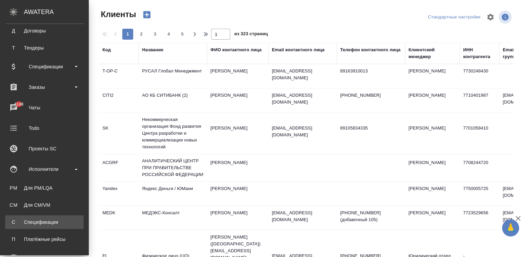
click at [46, 217] on link "С Спецификации" at bounding box center [44, 222] width 79 height 14
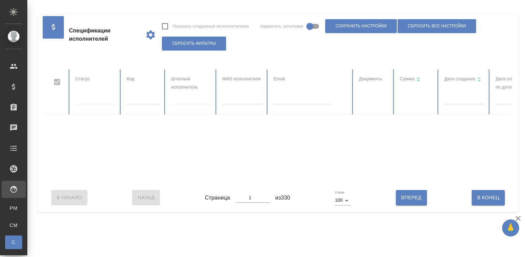
checkbox input "false"
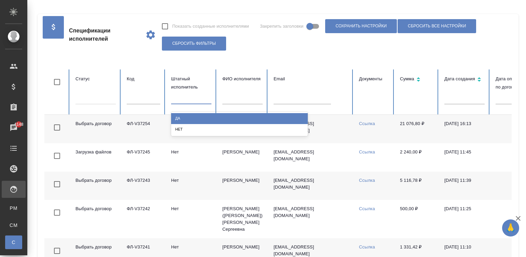
click at [179, 102] on div at bounding box center [191, 97] width 40 height 13
click at [198, 115] on div "Да" at bounding box center [239, 118] width 137 height 11
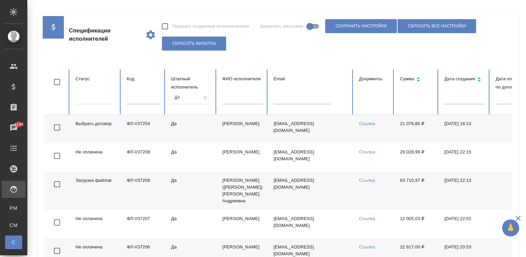
click at [243, 123] on td "[PERSON_NAME]" at bounding box center [242, 129] width 51 height 28
click at [299, 138] on td "e.kobzeva1@awatera.com" at bounding box center [310, 129] width 85 height 28
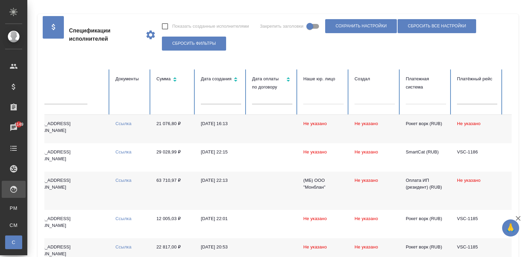
scroll to position [0, 264]
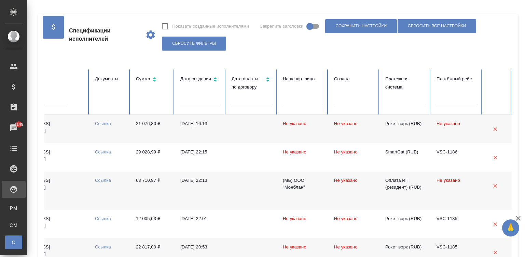
click at [398, 98] on div at bounding box center [405, 98] width 40 height 10
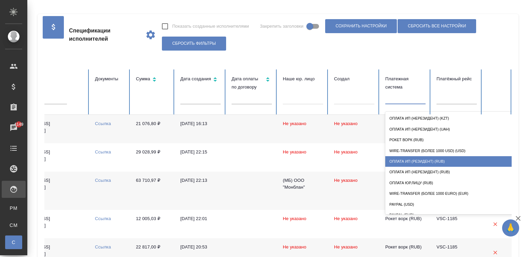
click at [435, 159] on div "Оплата ИП (резидент) (RUB)" at bounding box center [453, 161] width 137 height 11
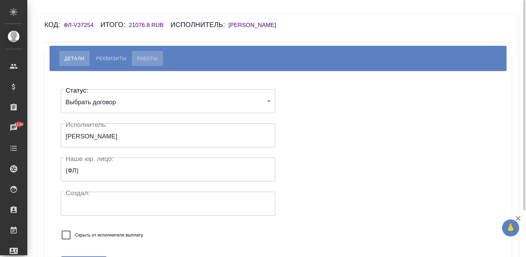
click at [146, 52] on button "Работы" at bounding box center [147, 58] width 31 height 15
select select "10"
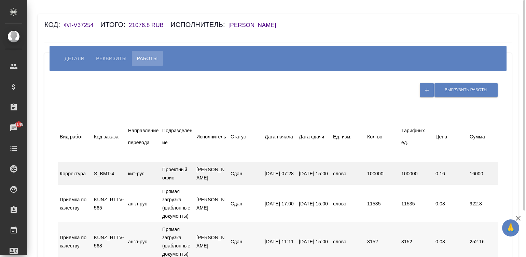
click at [358, 174] on div "слово" at bounding box center [348, 173] width 34 height 13
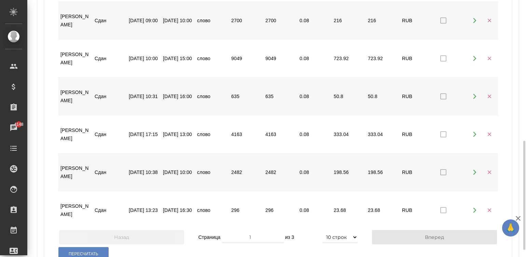
scroll to position [348, 0]
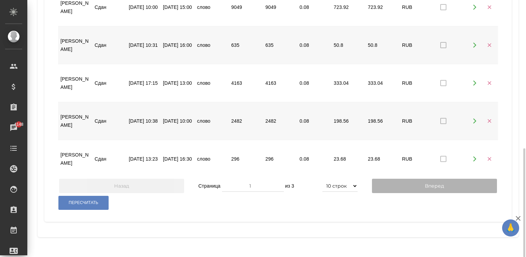
click at [386, 193] on button "Вперед" at bounding box center [434, 186] width 125 height 14
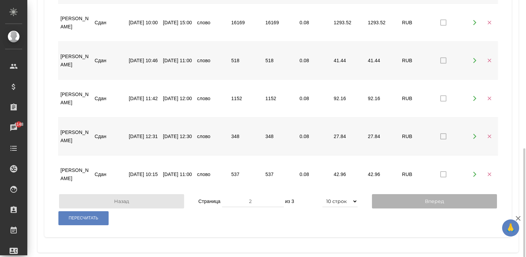
click at [409, 208] on button "Вперед" at bounding box center [434, 201] width 125 height 14
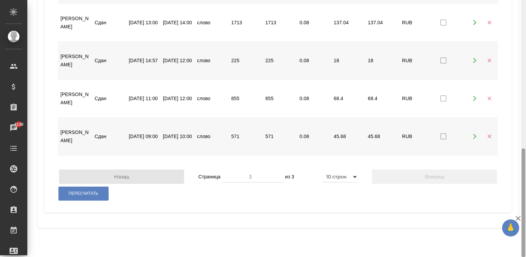
scroll to position [90, 0]
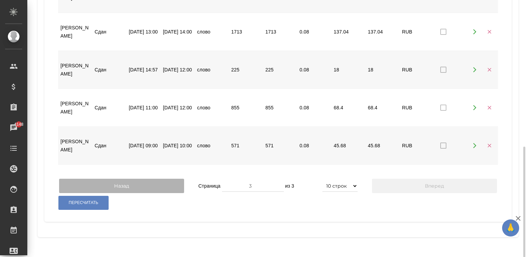
click at [155, 193] on button "Назад" at bounding box center [121, 186] width 125 height 14
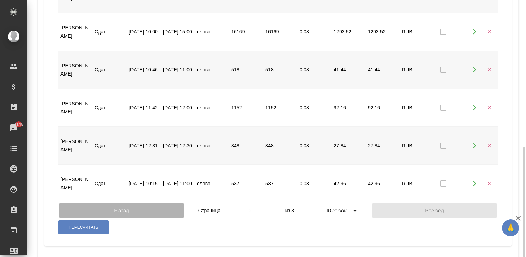
click at [155, 190] on div "[DATE] 10:15" at bounding box center [144, 183] width 34 height 13
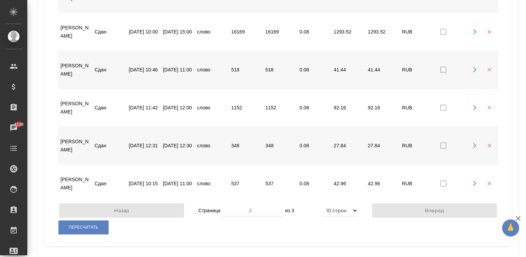
scroll to position [82, 0]
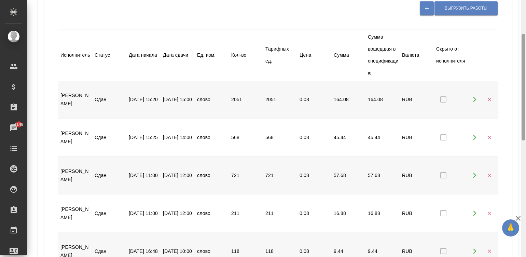
click at [524, 6] on div at bounding box center [523, 128] width 5 height 257
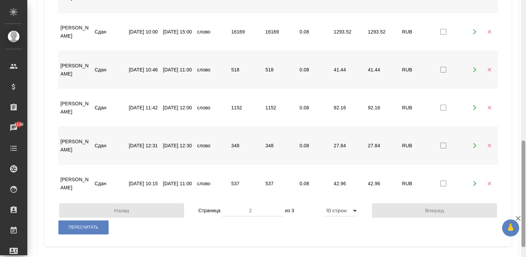
click at [521, 204] on div at bounding box center [523, 128] width 5 height 257
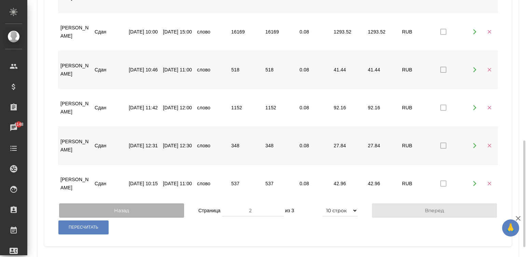
click at [136, 218] on button "Назад" at bounding box center [121, 210] width 125 height 14
type input "1"
